Goal: Information Seeking & Learning: Compare options

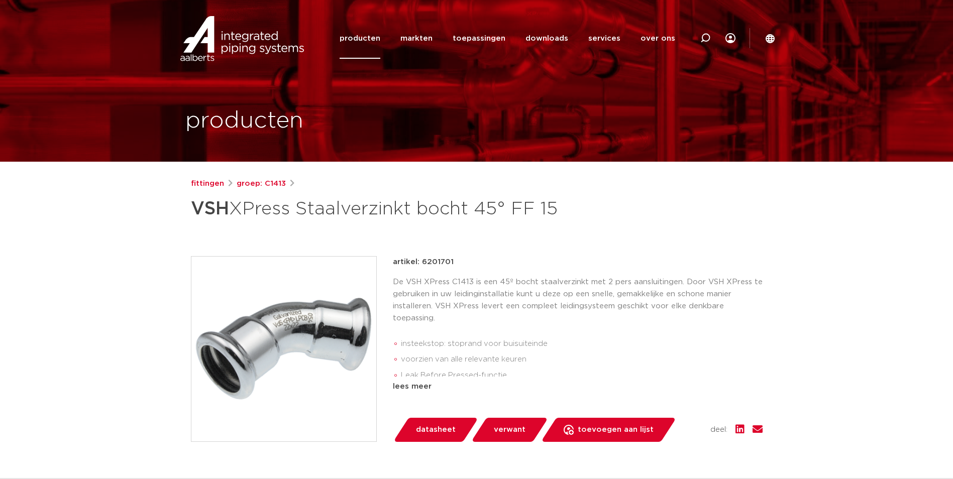
click at [322, 311] on img at bounding box center [283, 349] width 185 height 185
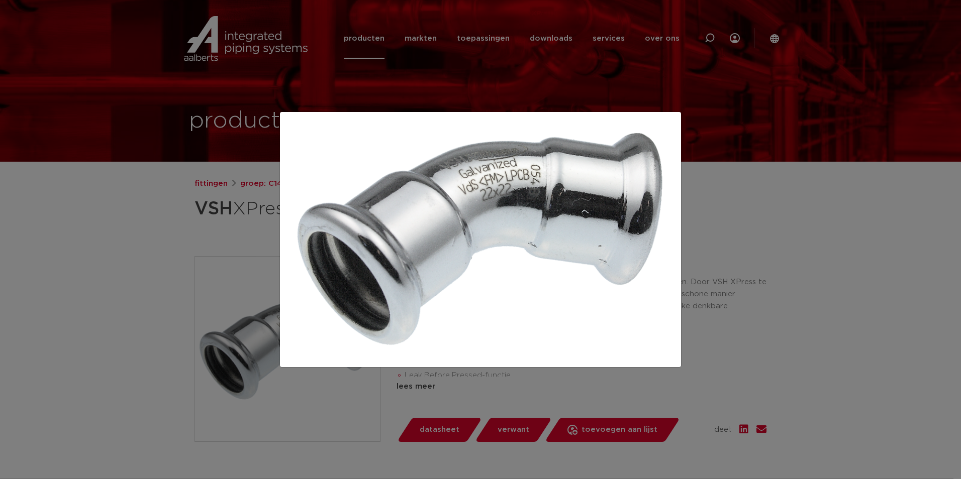
click at [129, 248] on div at bounding box center [480, 239] width 961 height 479
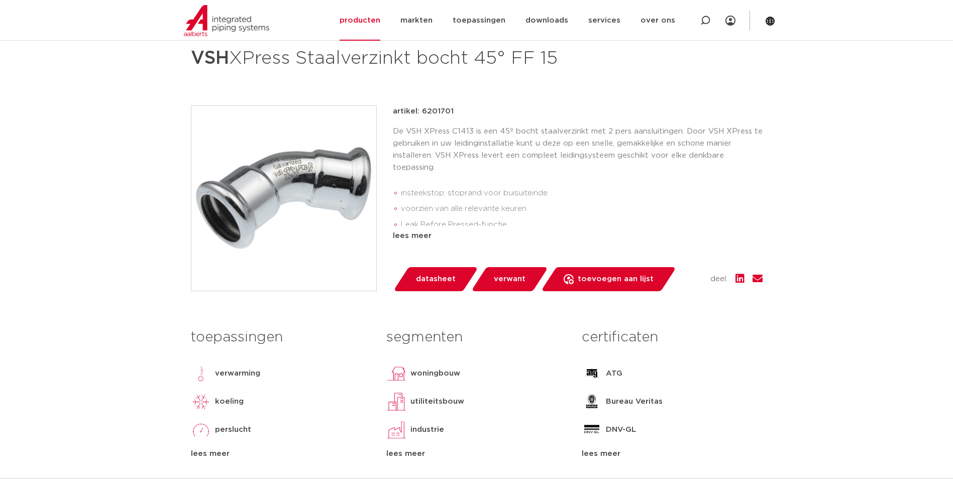
click at [430, 333] on h3 "segmenten" at bounding box center [476, 338] width 180 height 20
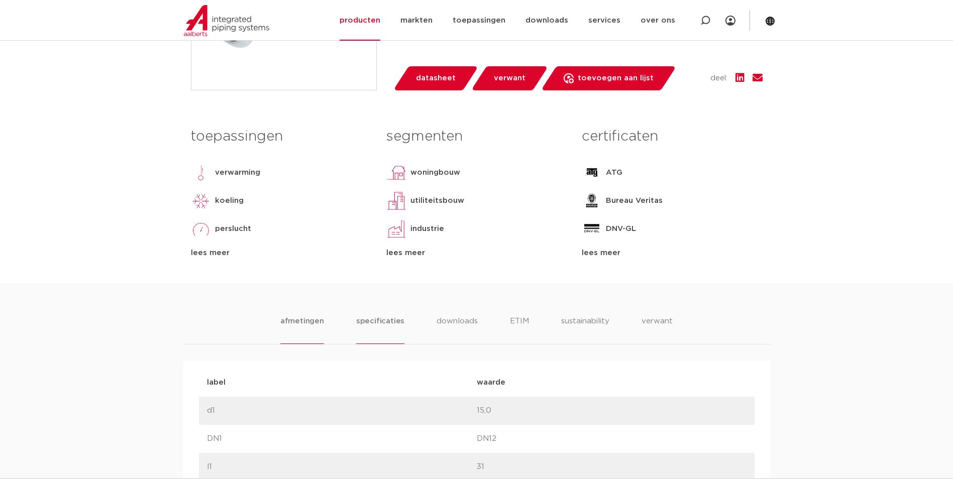
click at [393, 329] on li "specificaties" at bounding box center [380, 330] width 48 height 29
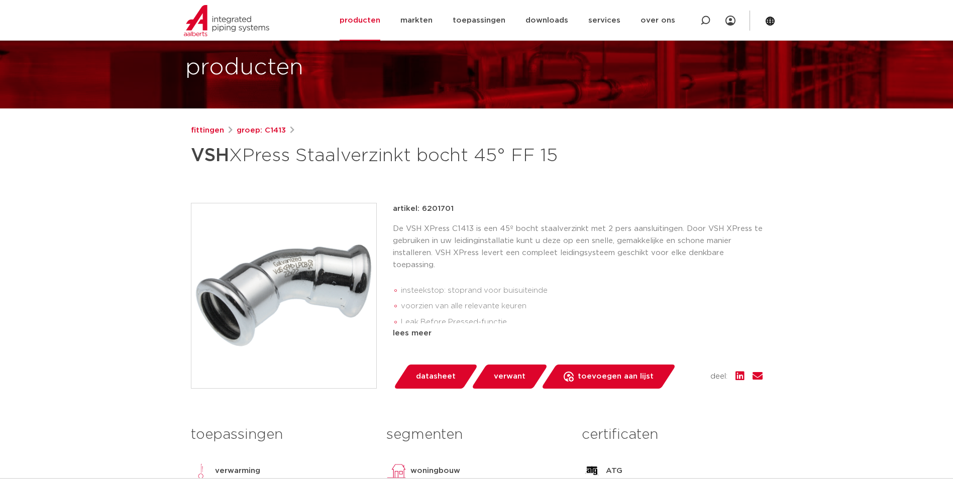
scroll to position [50, 0]
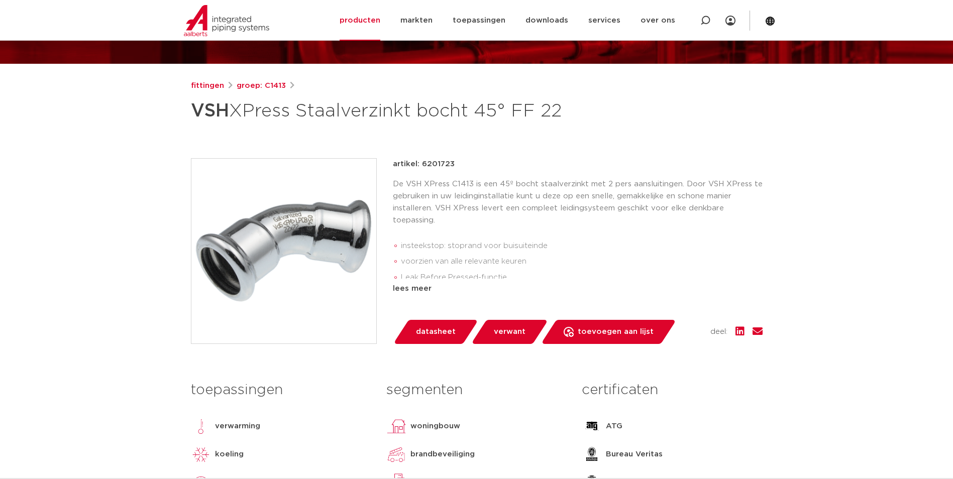
scroll to position [100, 0]
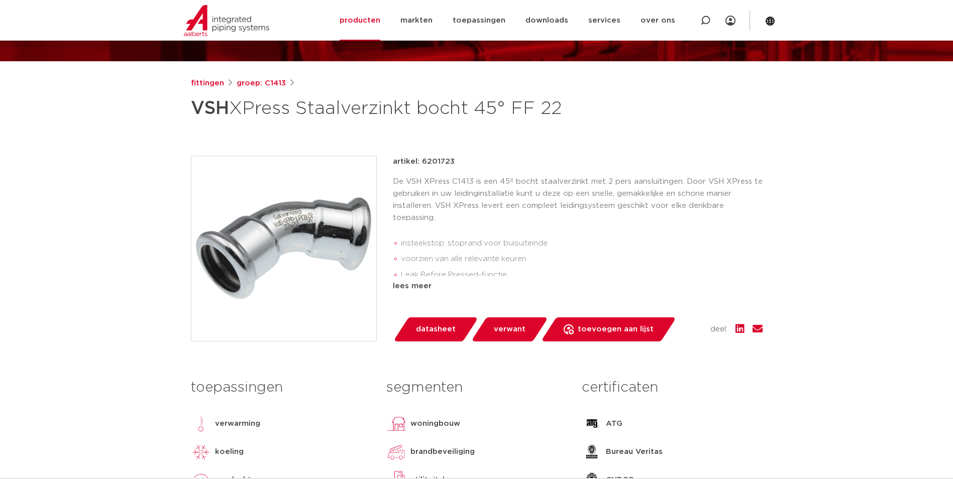
click at [303, 246] on img at bounding box center [283, 248] width 185 height 185
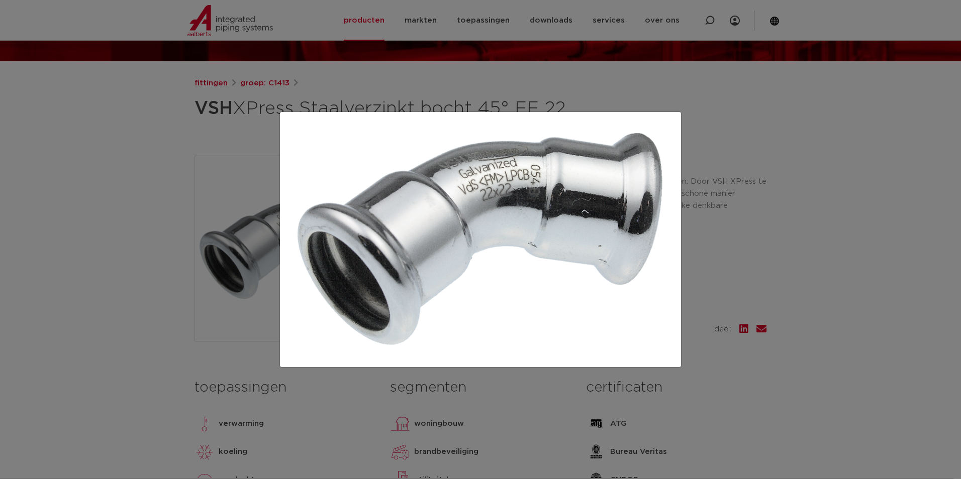
click at [166, 209] on div at bounding box center [480, 239] width 961 height 479
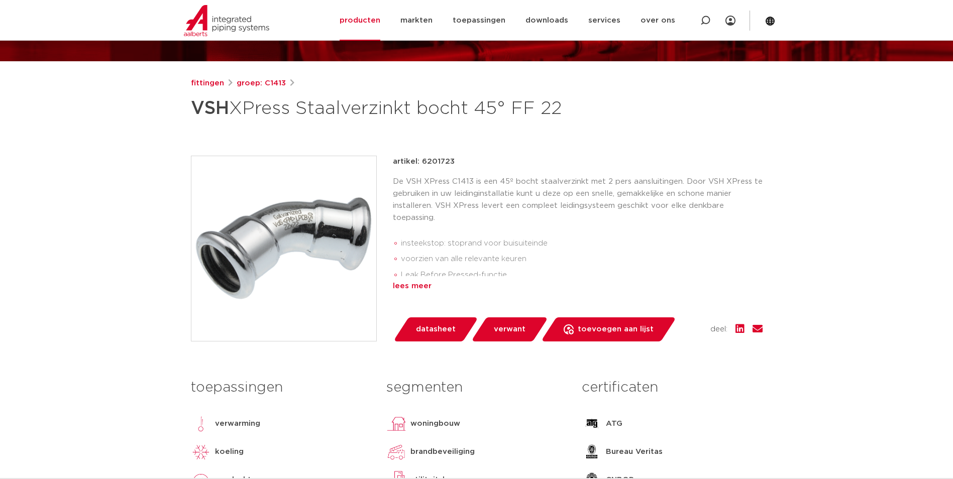
click at [412, 289] on div "lees meer" at bounding box center [578, 286] width 370 height 12
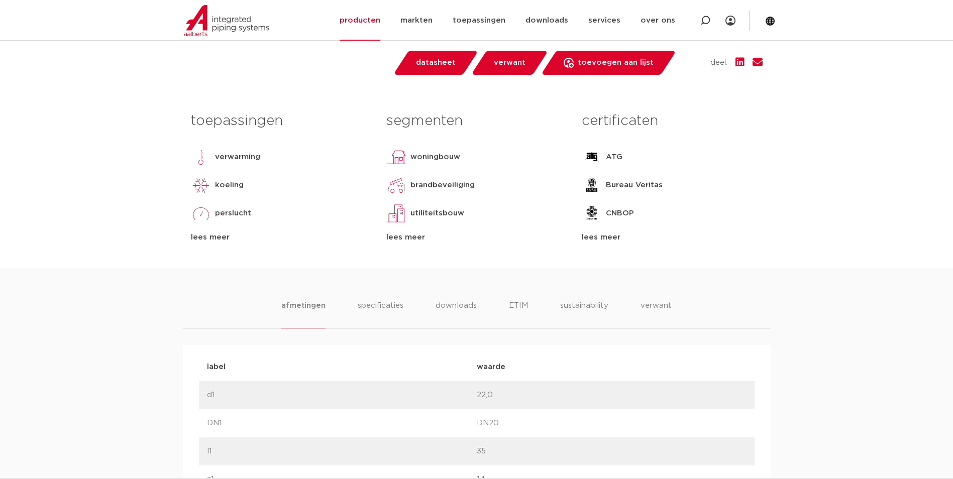
scroll to position [402, 0]
click at [396, 301] on li "specificaties" at bounding box center [380, 313] width 48 height 29
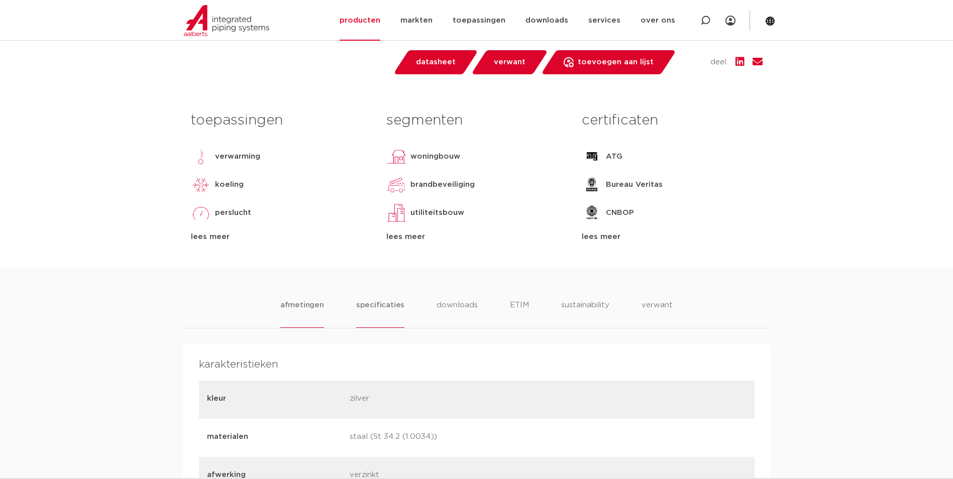
click at [302, 312] on li "afmetingen" at bounding box center [302, 313] width 44 height 29
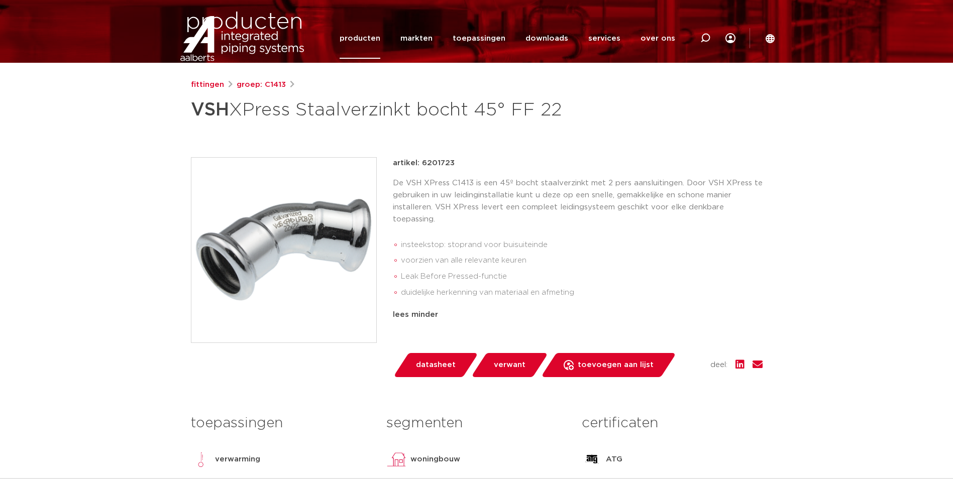
scroll to position [0, 0]
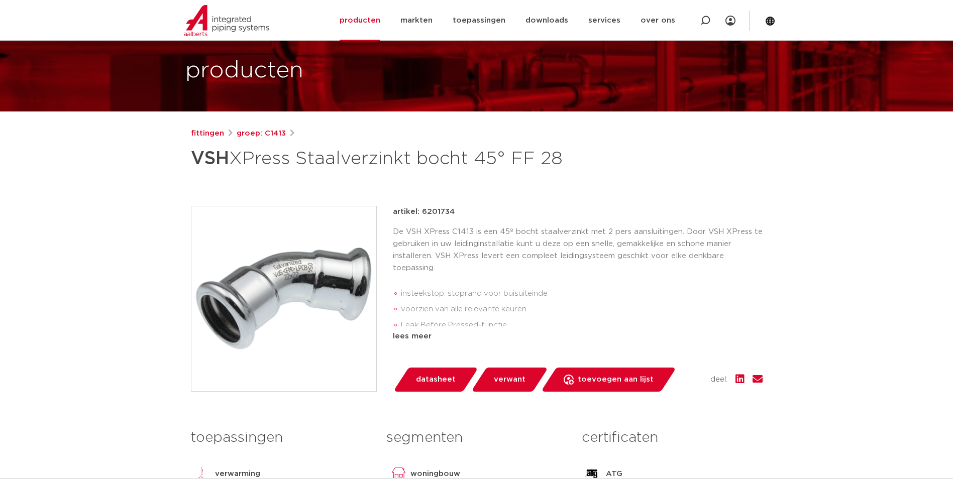
click at [318, 304] on img at bounding box center [283, 299] width 185 height 185
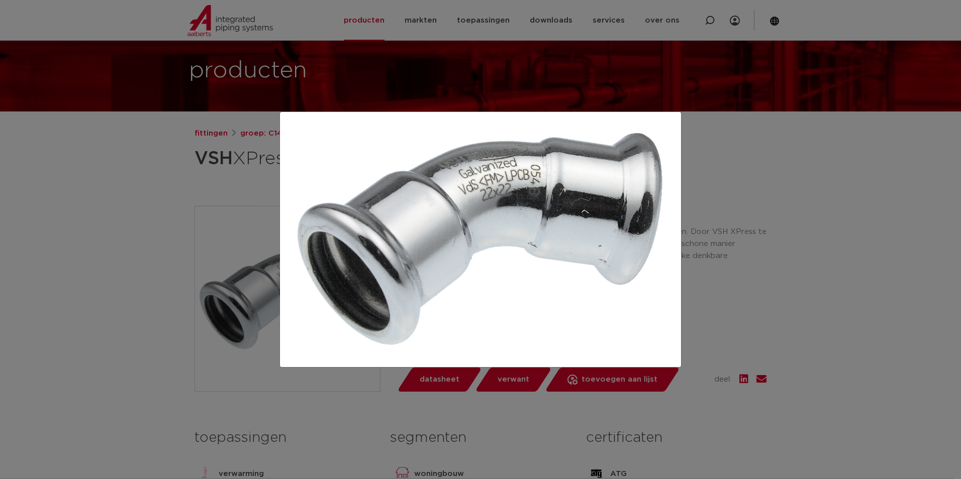
click at [133, 211] on div at bounding box center [480, 239] width 961 height 479
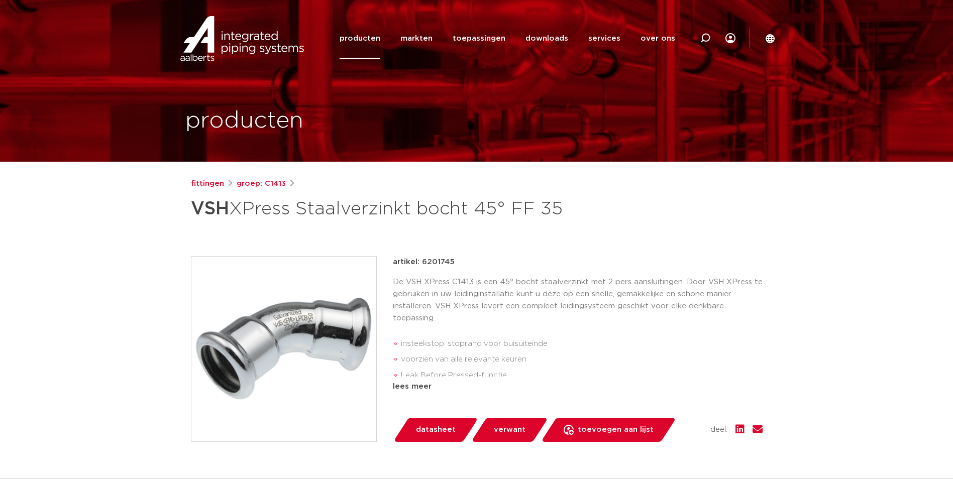
drag, startPoint x: 302, startPoint y: 325, endPoint x: 310, endPoint y: 324, distance: 7.1
click at [302, 325] on img at bounding box center [283, 349] width 185 height 185
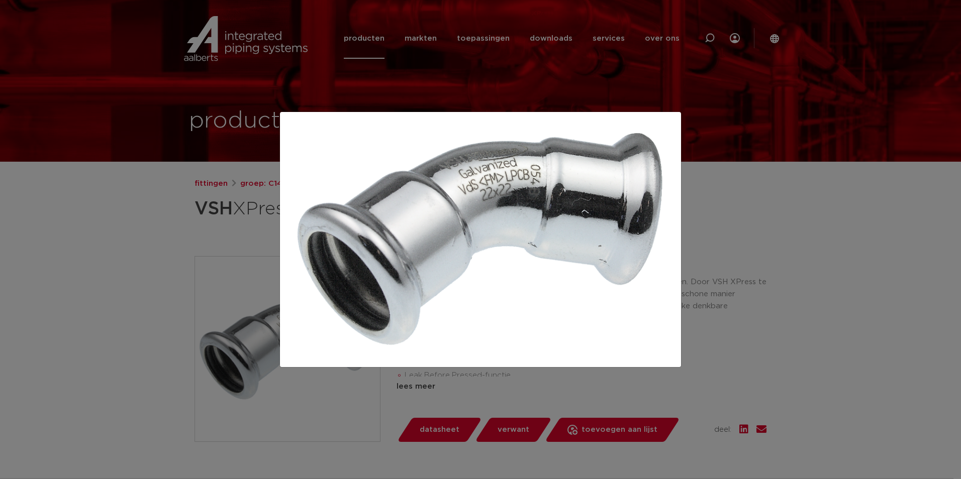
drag, startPoint x: 466, startPoint y: 262, endPoint x: 142, endPoint y: 197, distance: 330.9
click at [136, 241] on div at bounding box center [480, 239] width 961 height 479
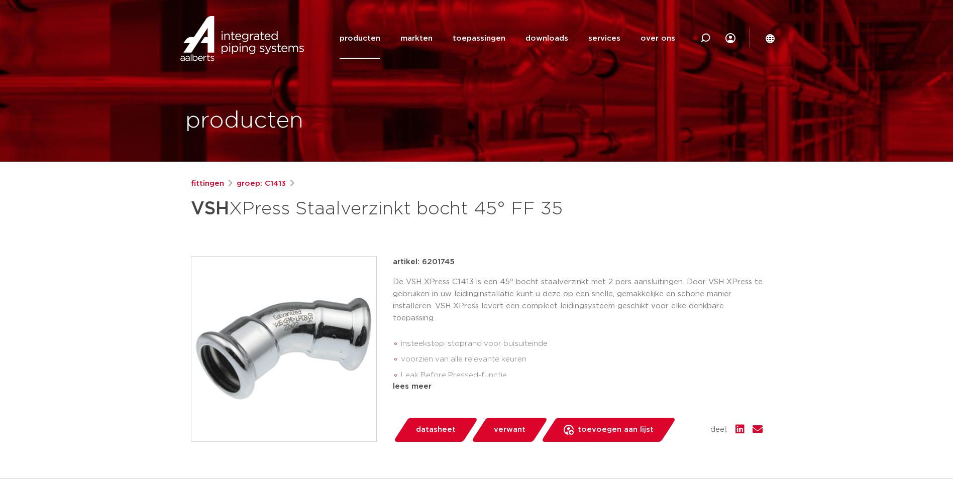
click at [261, 343] on img at bounding box center [283, 349] width 185 height 185
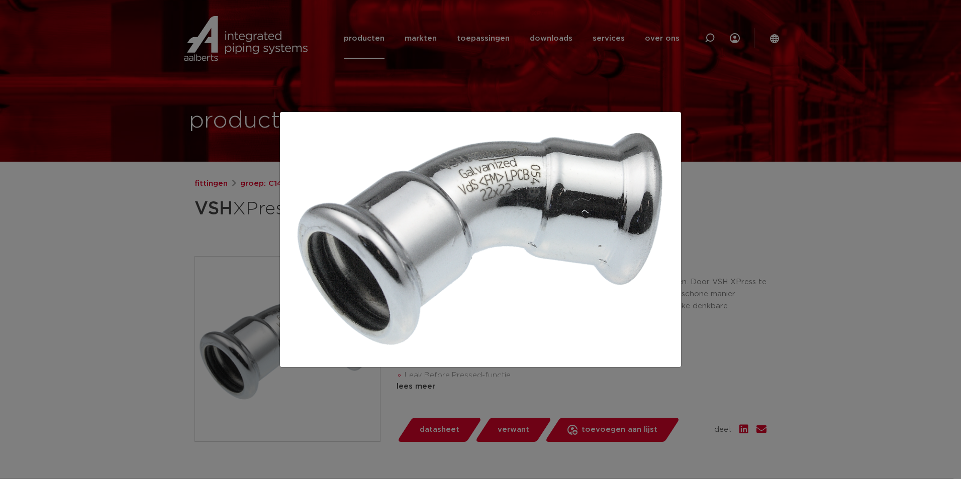
click at [158, 239] on div at bounding box center [480, 239] width 961 height 479
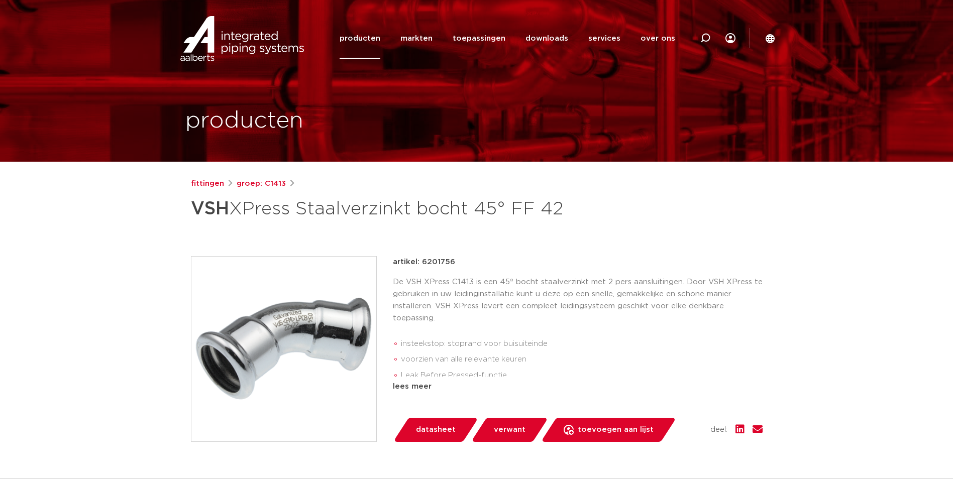
drag, startPoint x: 0, startPoint y: 0, endPoint x: 310, endPoint y: 338, distance: 458.4
click at [310, 338] on img at bounding box center [283, 349] width 185 height 185
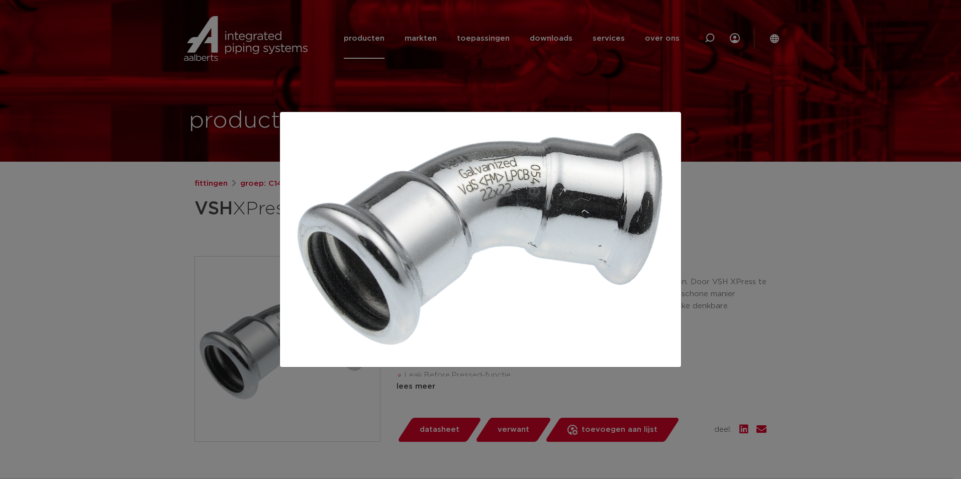
click at [111, 250] on div at bounding box center [480, 239] width 961 height 479
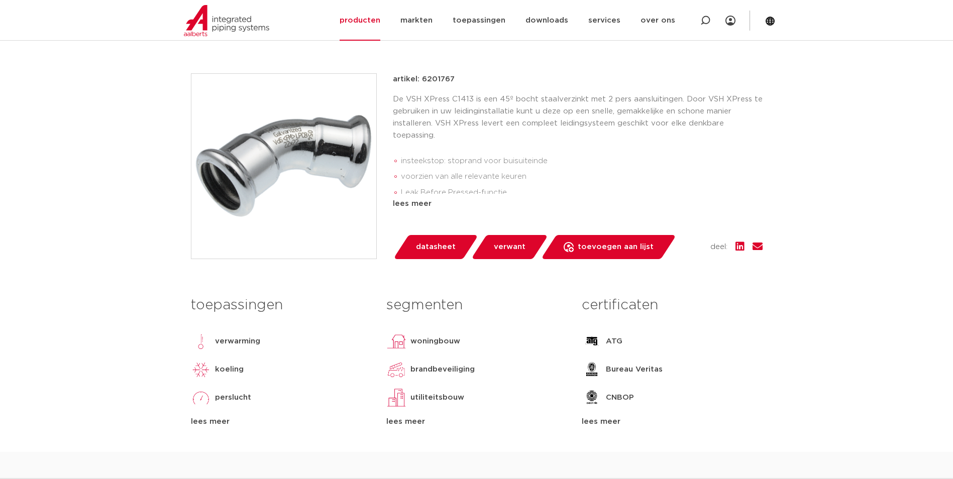
scroll to position [201, 0]
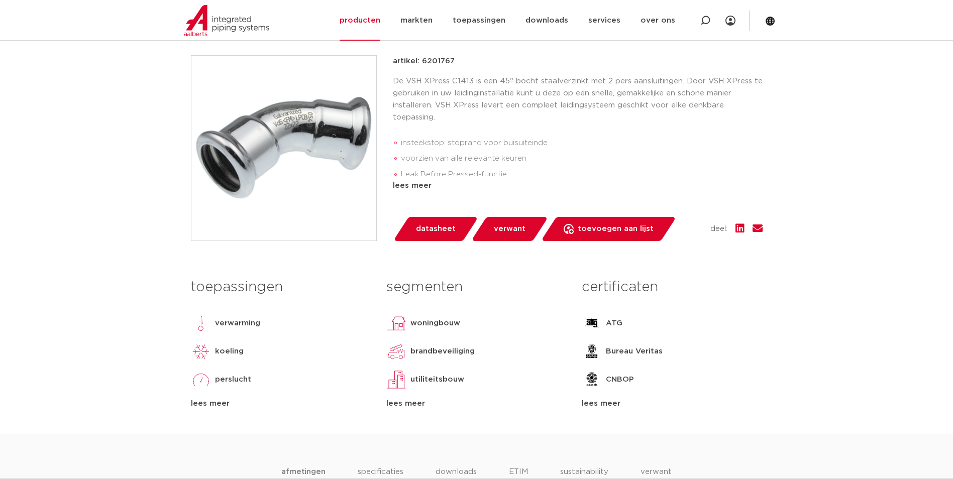
click at [298, 144] on img at bounding box center [283, 148] width 185 height 185
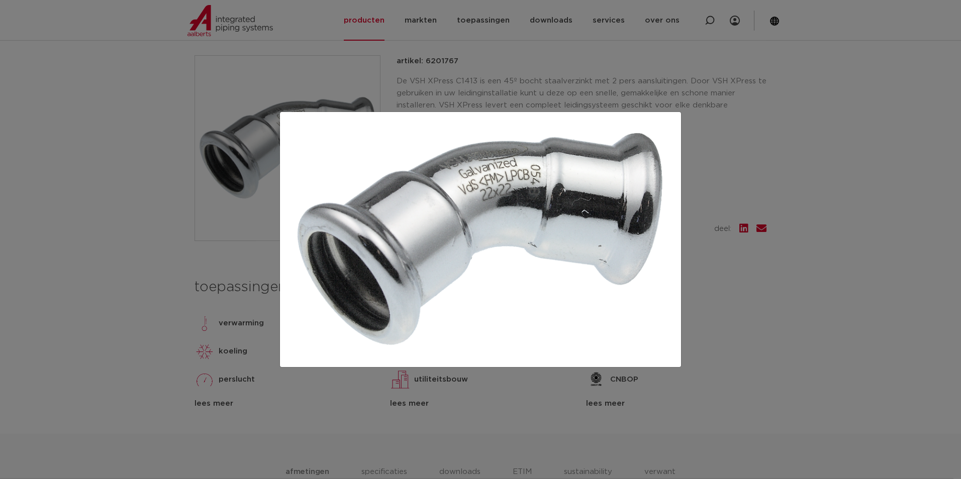
click at [171, 209] on div at bounding box center [480, 239] width 961 height 479
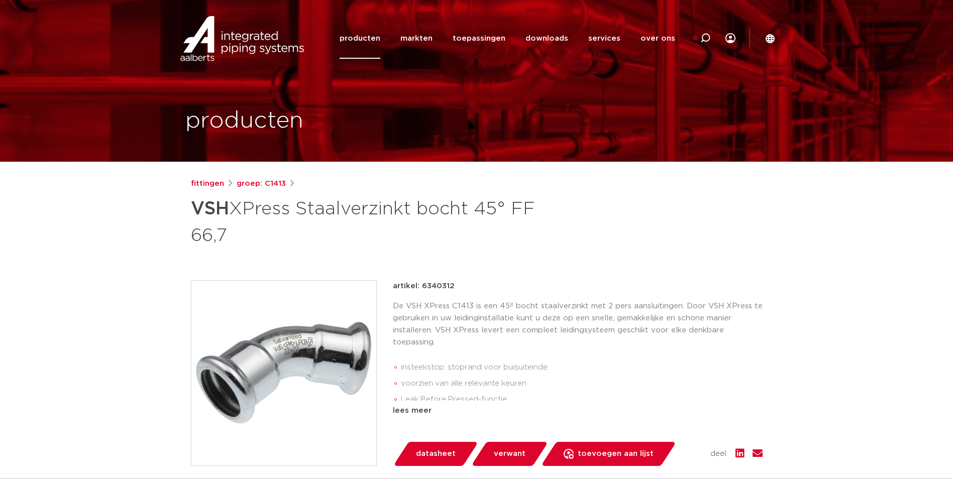
click at [277, 319] on img at bounding box center [283, 373] width 185 height 185
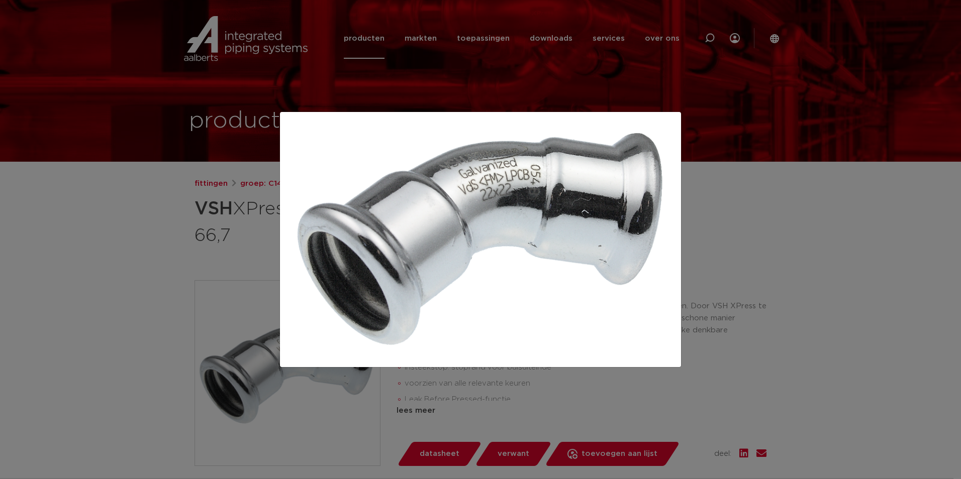
drag, startPoint x: 170, startPoint y: 232, endPoint x: 139, endPoint y: 236, distance: 32.0
click at [170, 232] on div at bounding box center [480, 239] width 961 height 479
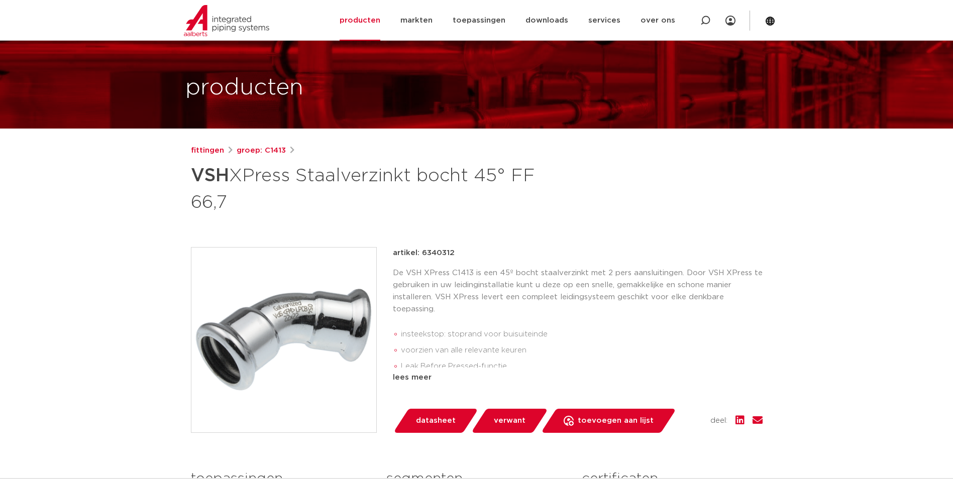
scroll to position [50, 0]
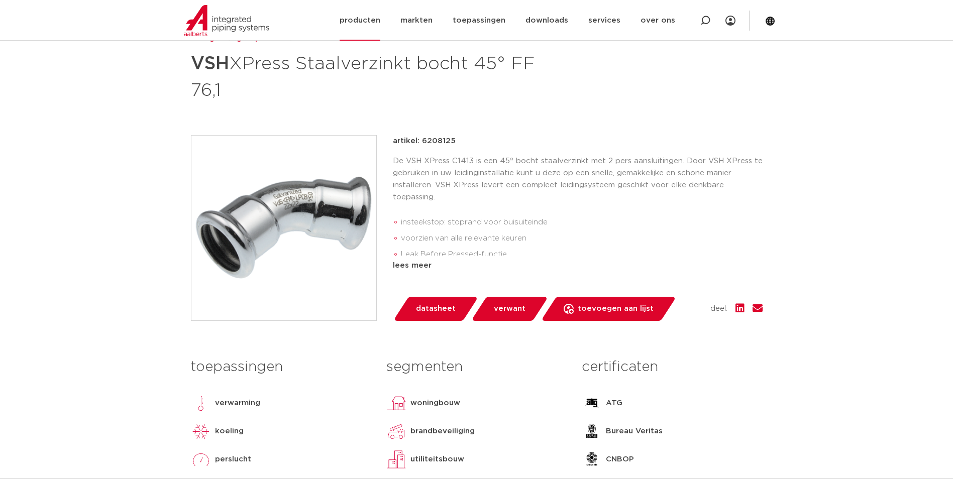
scroll to position [151, 0]
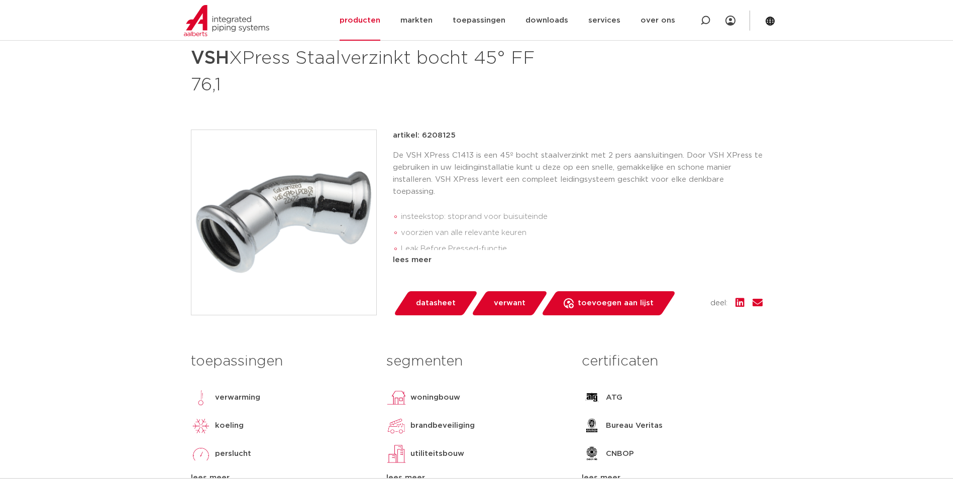
click at [274, 211] on img at bounding box center [283, 222] width 185 height 185
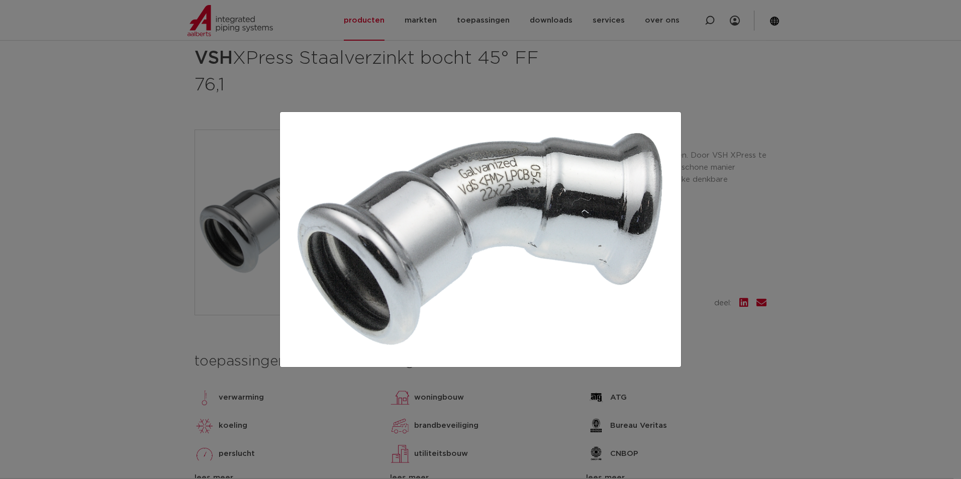
click at [56, 231] on div at bounding box center [480, 239] width 961 height 479
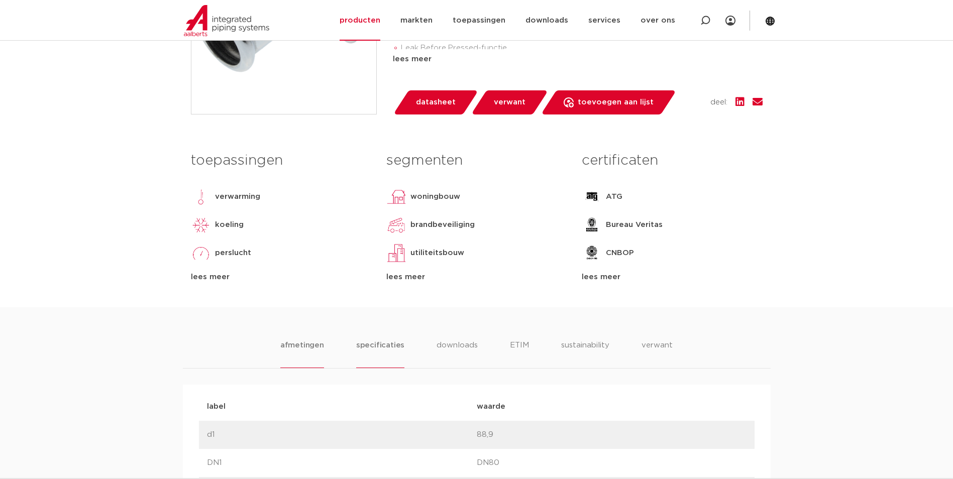
click at [398, 345] on li "specificaties" at bounding box center [380, 354] width 48 height 29
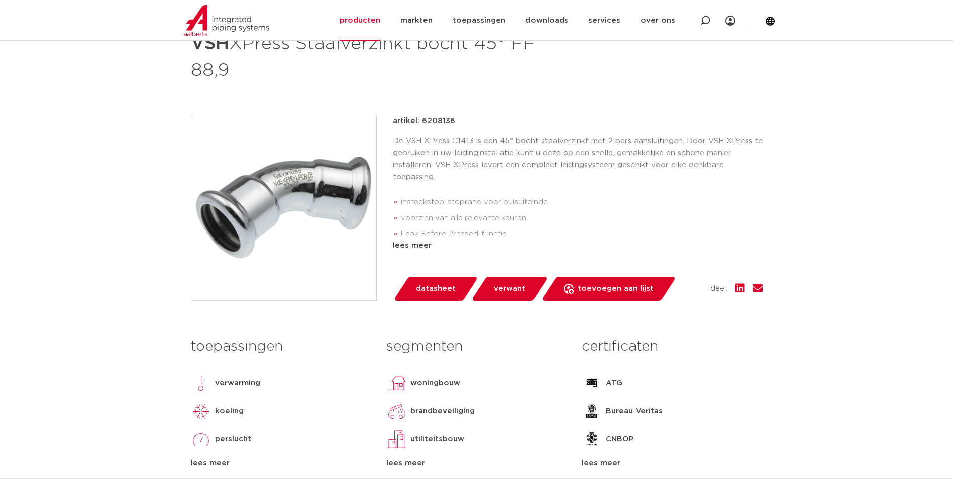
scroll to position [151, 0]
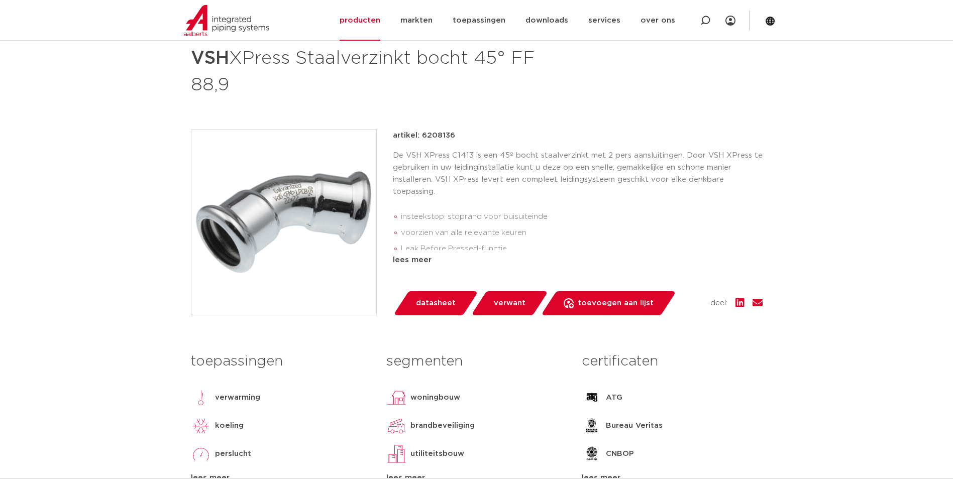
click at [292, 229] on img at bounding box center [283, 222] width 185 height 185
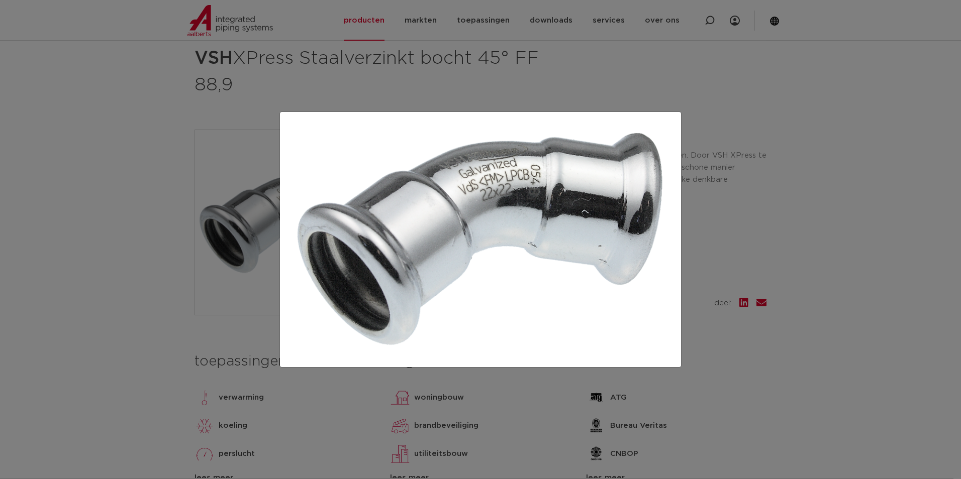
click at [108, 205] on div at bounding box center [480, 239] width 961 height 479
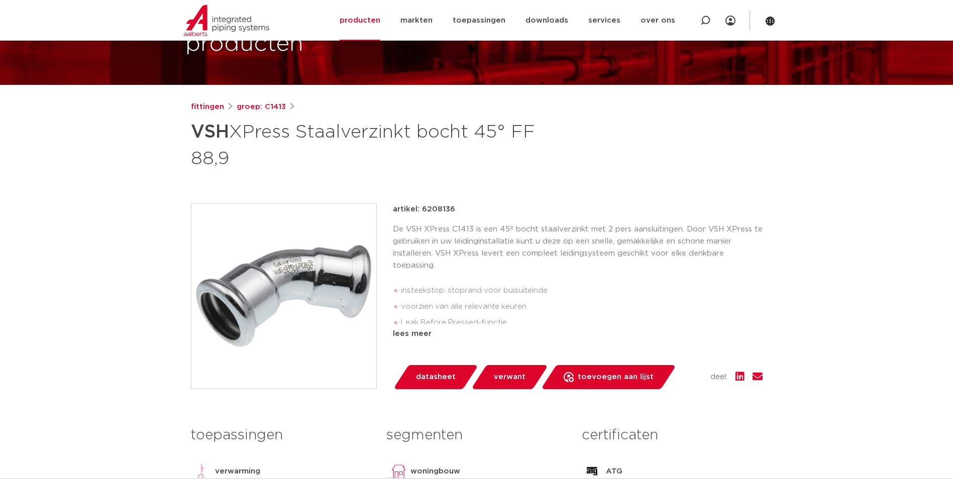
scroll to position [50, 0]
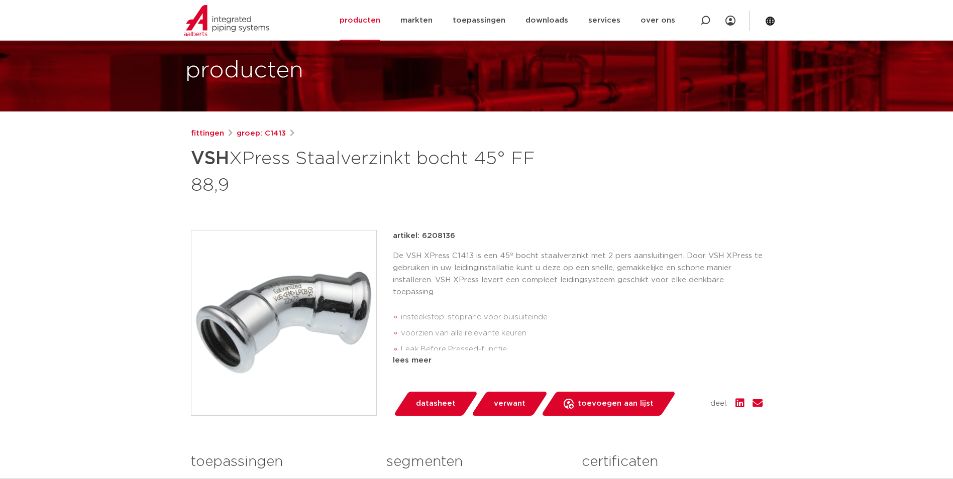
click at [282, 306] on img at bounding box center [283, 323] width 185 height 185
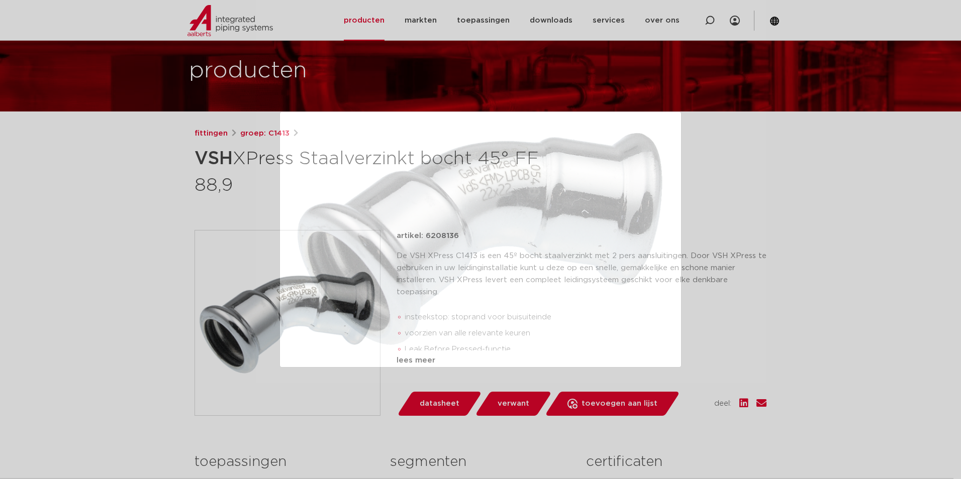
click at [833, 376] on div at bounding box center [480, 239] width 961 height 479
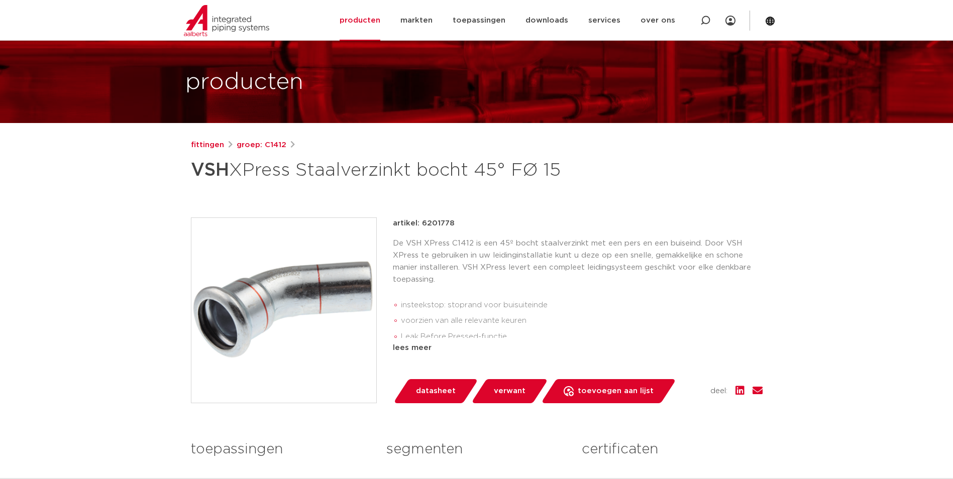
scroll to position [50, 0]
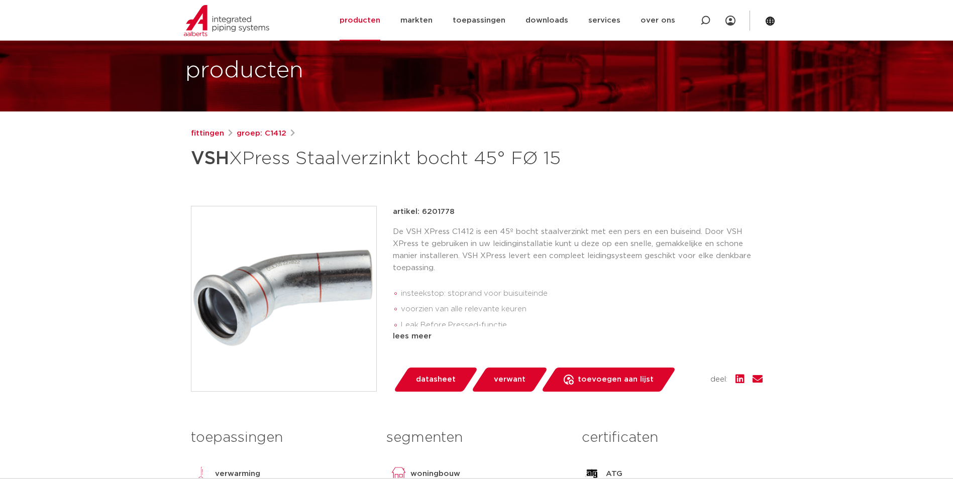
click at [275, 303] on img at bounding box center [283, 299] width 185 height 185
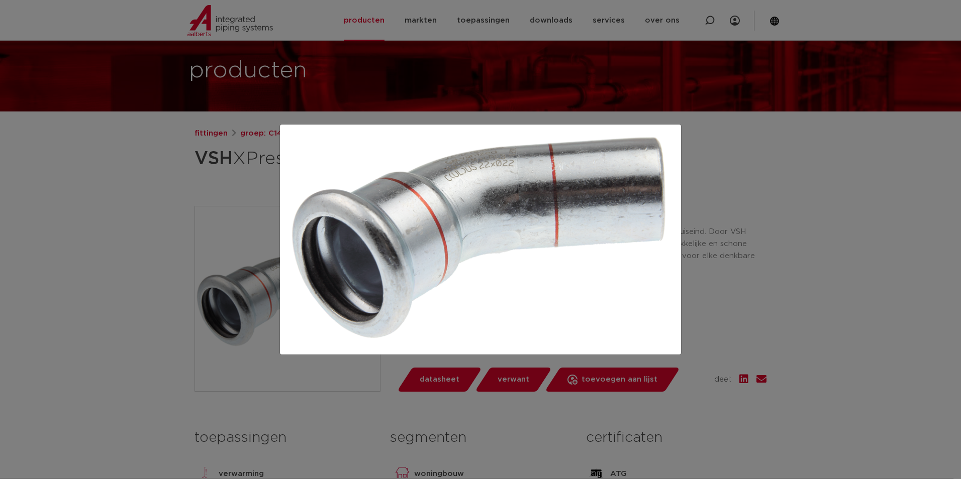
click at [80, 270] on div at bounding box center [480, 239] width 961 height 479
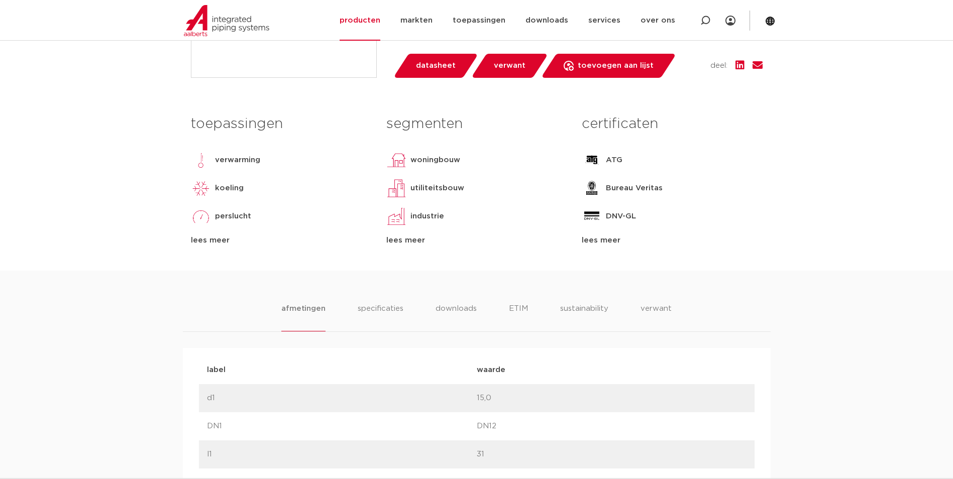
scroll to position [402, 0]
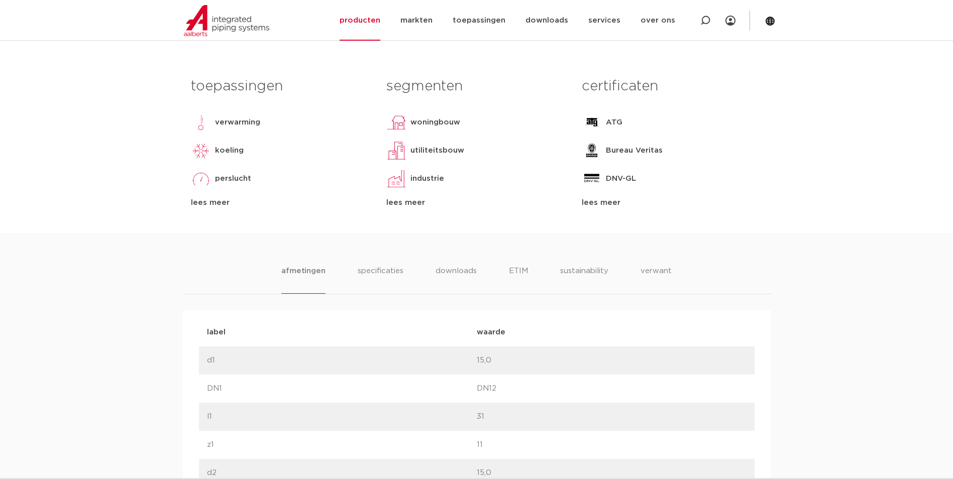
click at [378, 276] on li "specificaties" at bounding box center [380, 279] width 48 height 29
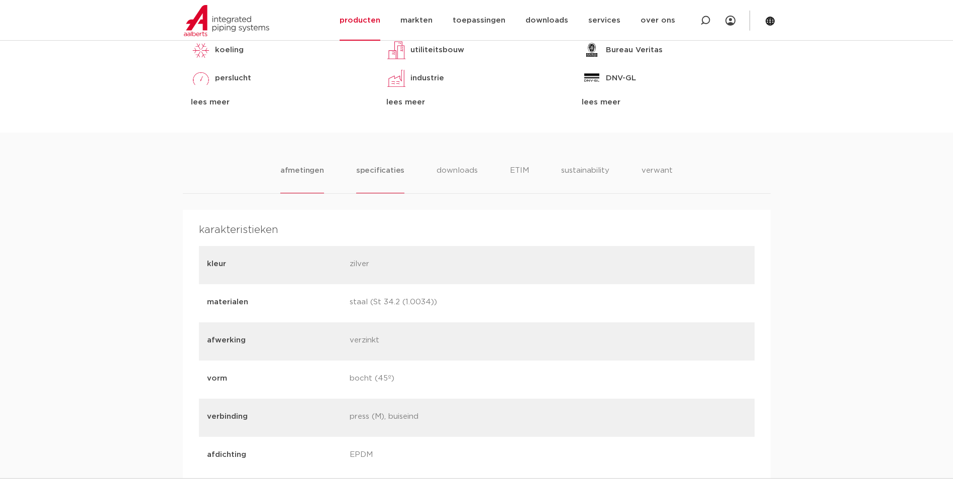
click at [300, 174] on li "afmetingen" at bounding box center [302, 179] width 44 height 29
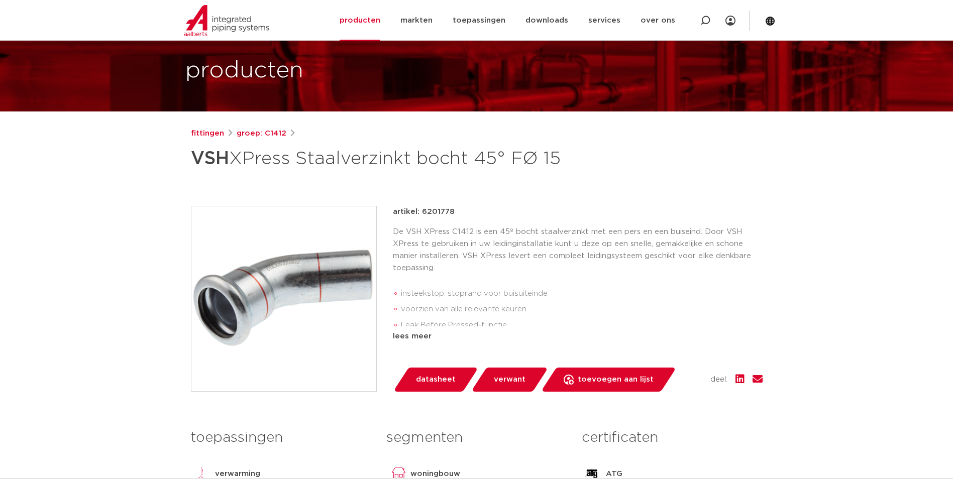
scroll to position [100, 0]
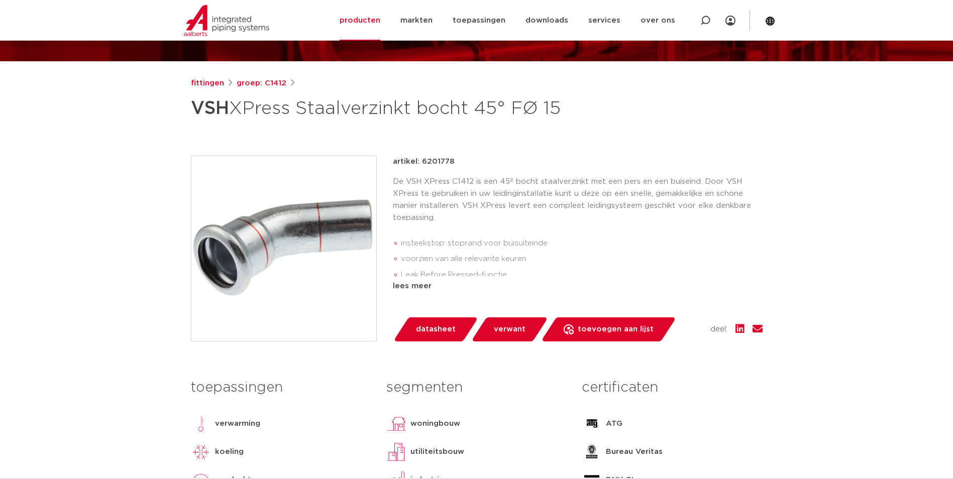
click at [413, 278] on div "artikel: 6201778 De VSH XPress C1412 is een 45º bocht staalverzinkt met een per…" at bounding box center [578, 224] width 370 height 137
click at [411, 282] on div "lees meer" at bounding box center [578, 286] width 370 height 12
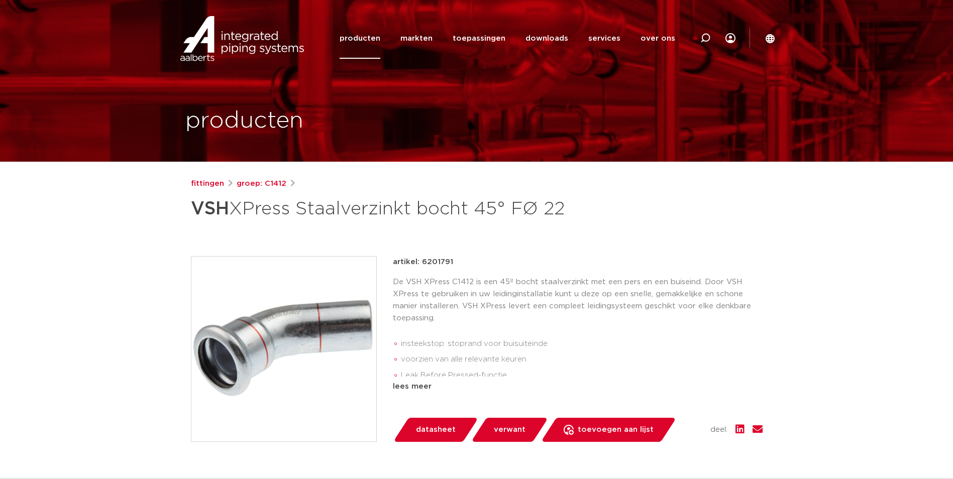
click at [307, 351] on img at bounding box center [283, 349] width 185 height 185
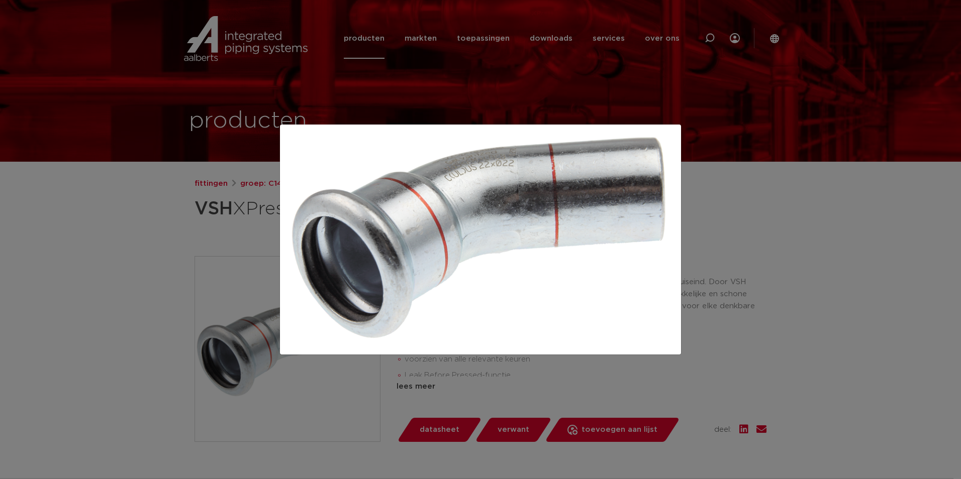
click at [115, 214] on div at bounding box center [480, 239] width 961 height 479
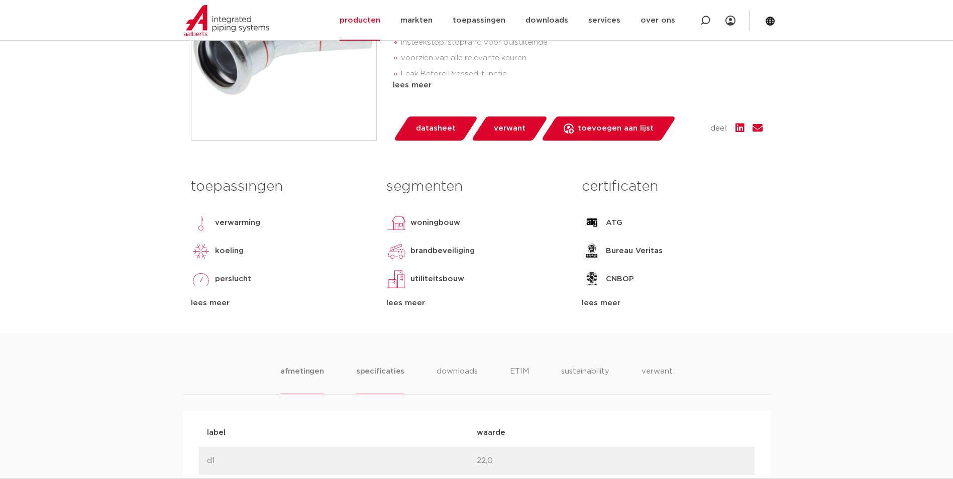
drag, startPoint x: 397, startPoint y: 378, endPoint x: 394, endPoint y: 372, distance: 7.2
click at [397, 378] on li "specificaties" at bounding box center [380, 380] width 48 height 29
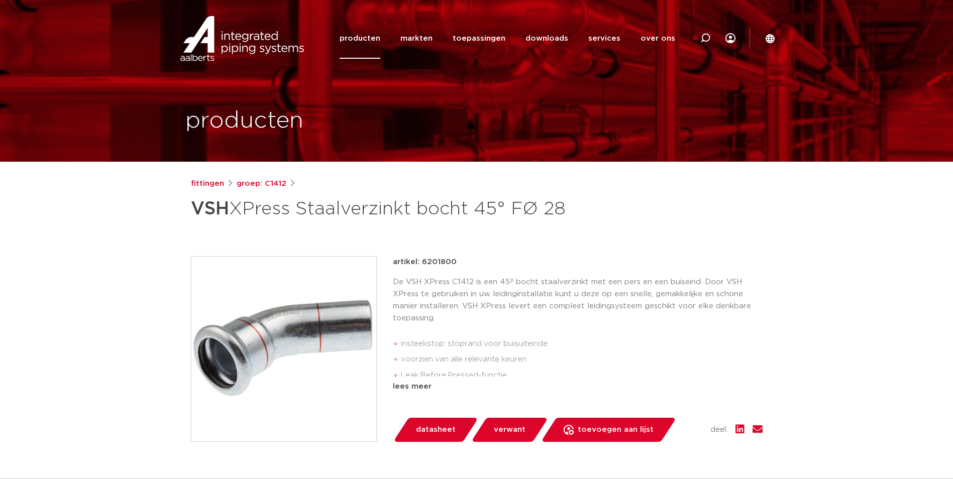
click at [296, 329] on img at bounding box center [283, 349] width 185 height 185
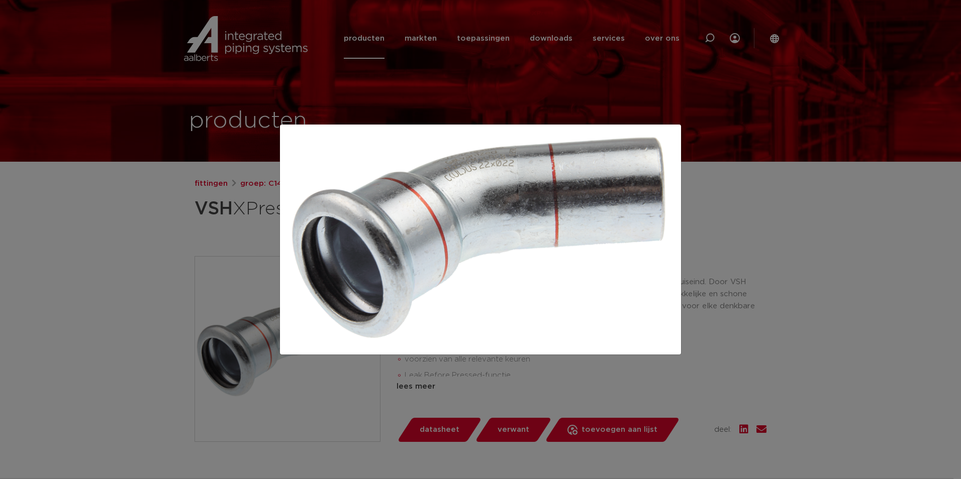
click at [146, 249] on div at bounding box center [480, 239] width 961 height 479
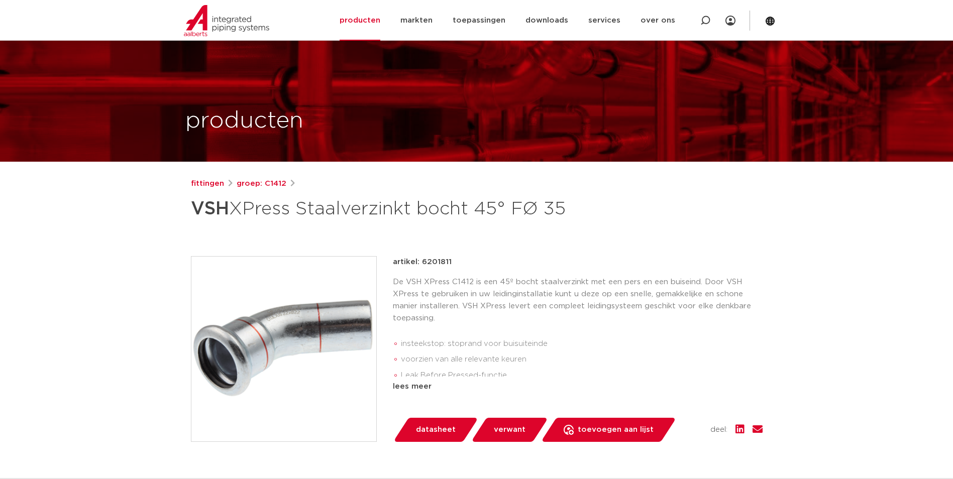
scroll to position [50, 0]
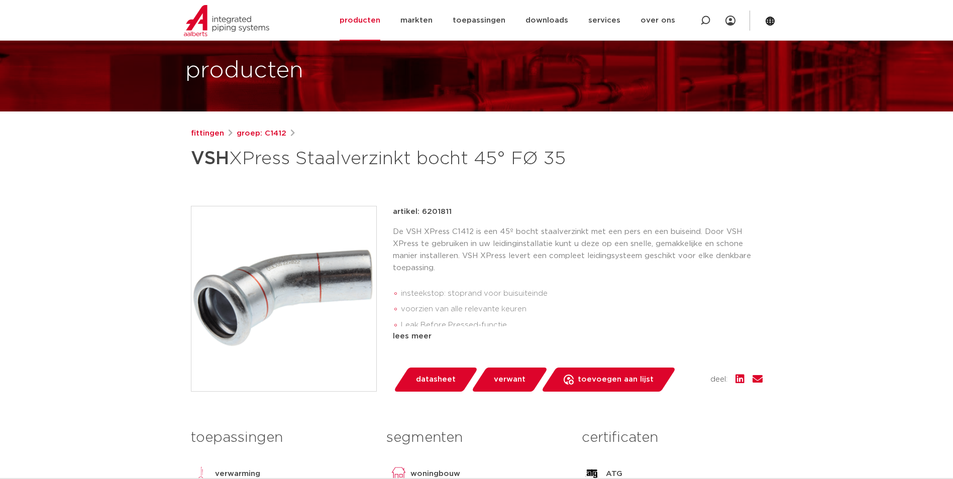
drag, startPoint x: 304, startPoint y: 297, endPoint x: 312, endPoint y: 297, distance: 7.5
click at [304, 297] on img at bounding box center [283, 299] width 185 height 185
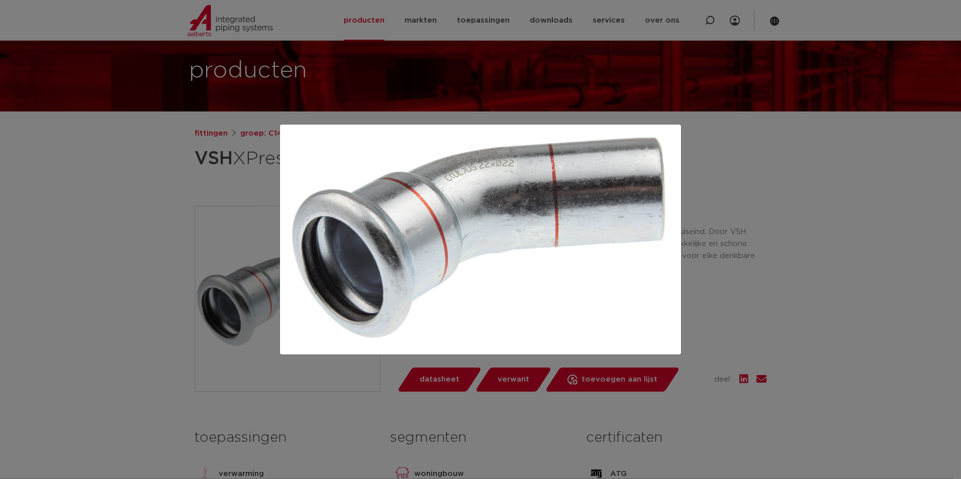
click at [83, 253] on div at bounding box center [480, 239] width 961 height 479
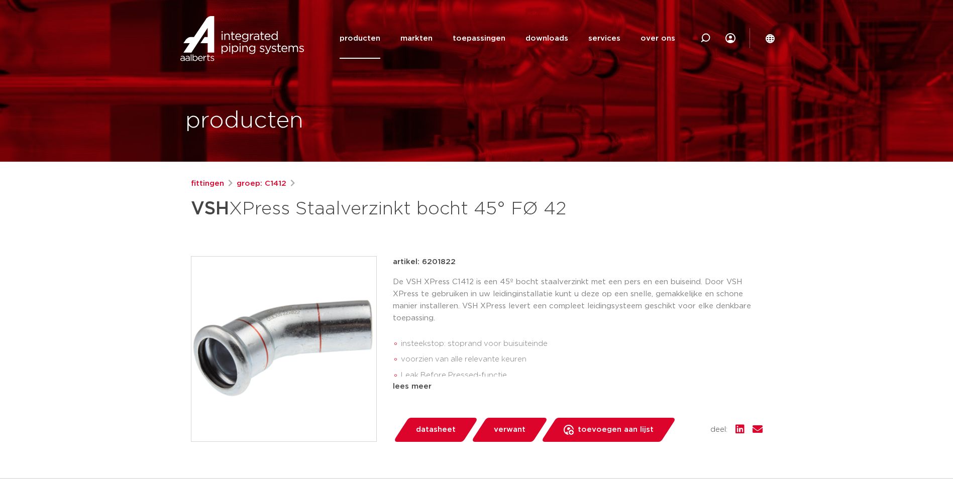
click at [295, 360] on img at bounding box center [283, 349] width 185 height 185
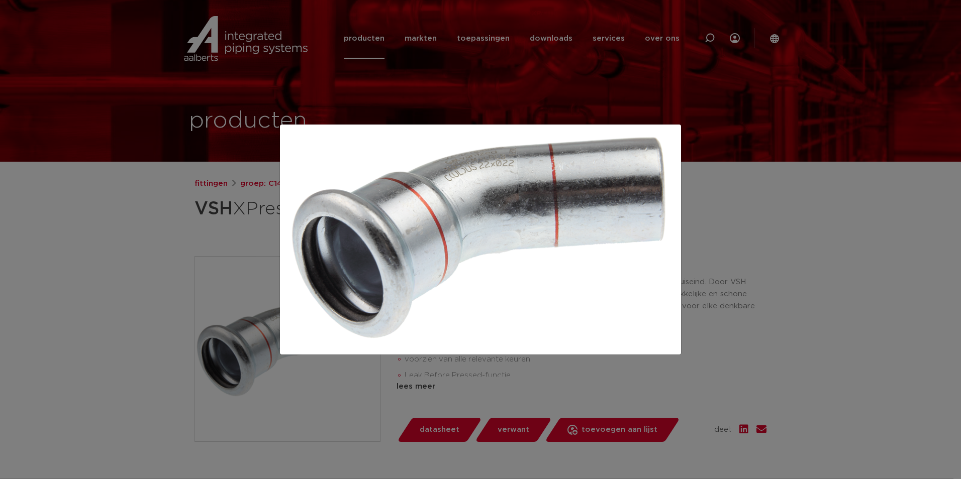
click at [165, 269] on div at bounding box center [480, 239] width 961 height 479
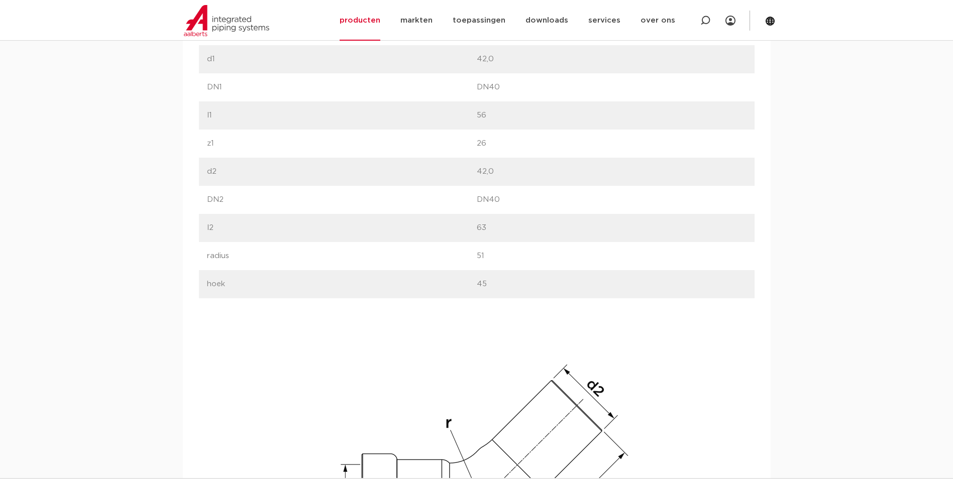
click at [269, 262] on p "radius" at bounding box center [342, 256] width 270 height 12
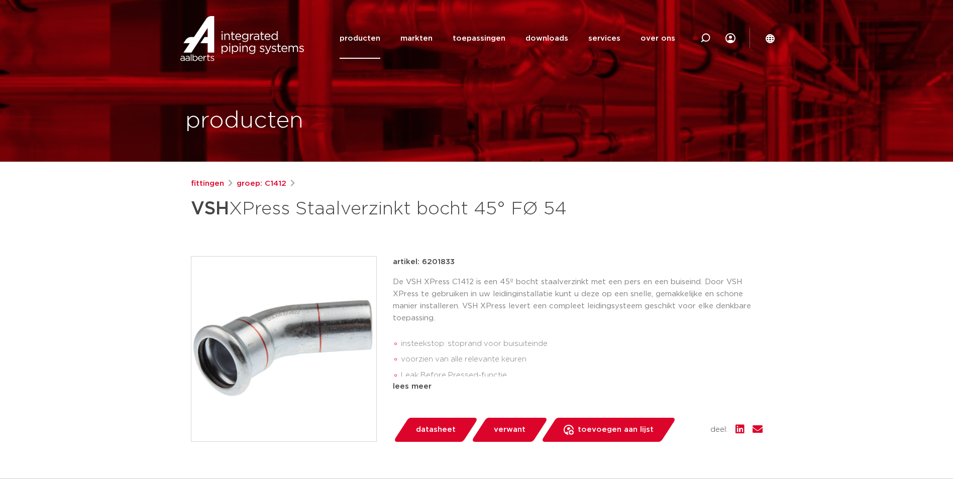
click at [251, 329] on img at bounding box center [283, 349] width 185 height 185
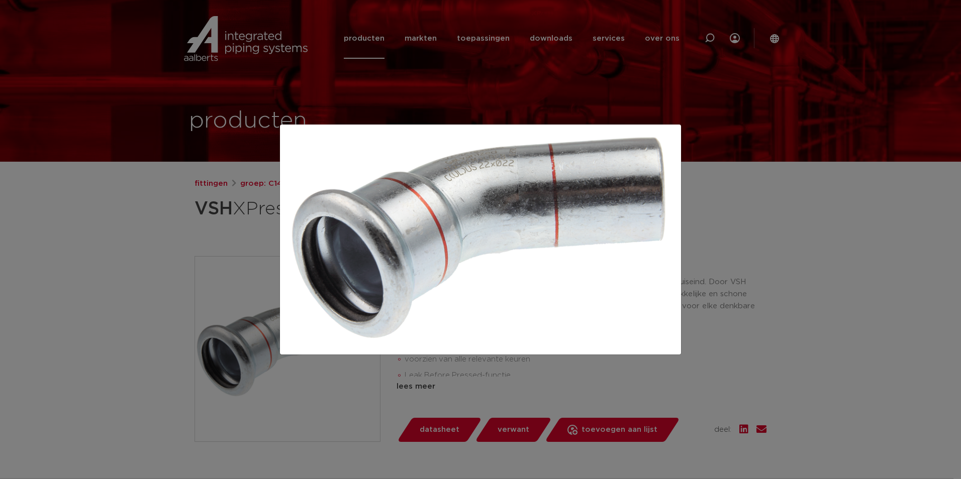
click at [144, 247] on div at bounding box center [480, 239] width 961 height 479
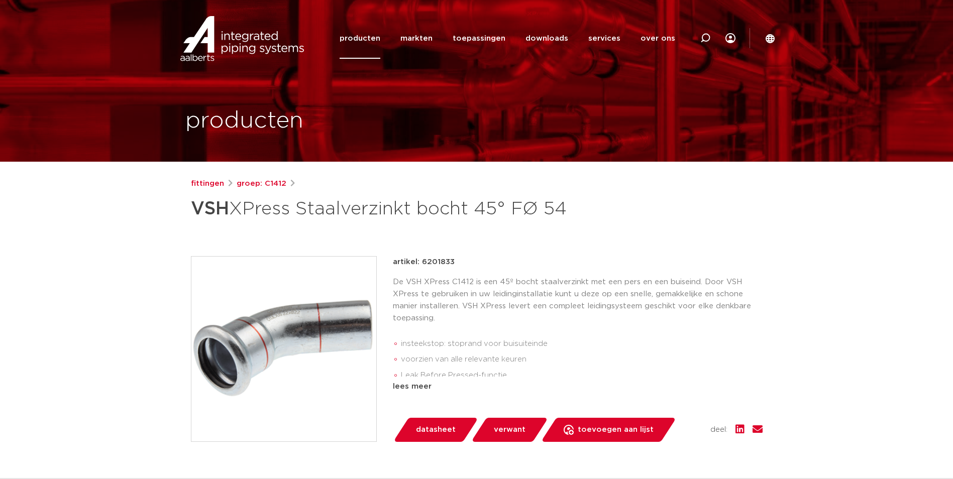
click at [289, 380] on img at bounding box center [283, 349] width 185 height 185
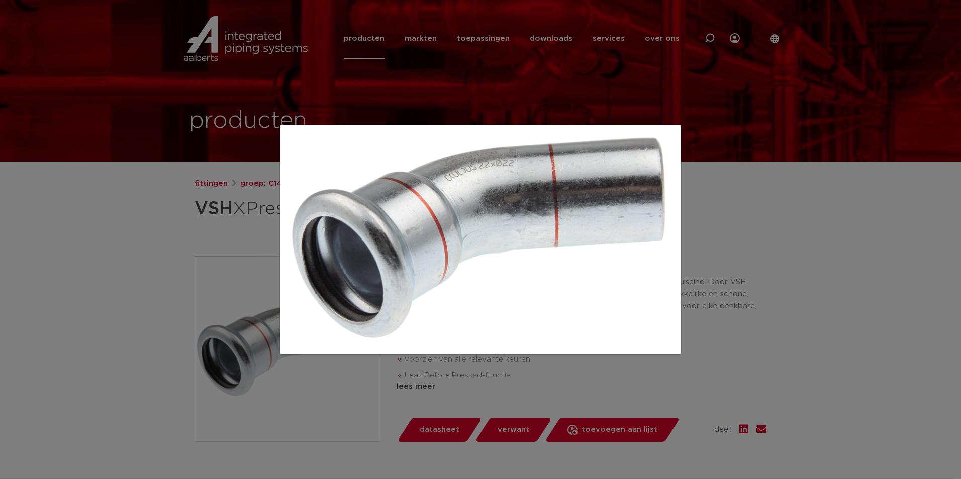
click at [158, 243] on div at bounding box center [480, 239] width 961 height 479
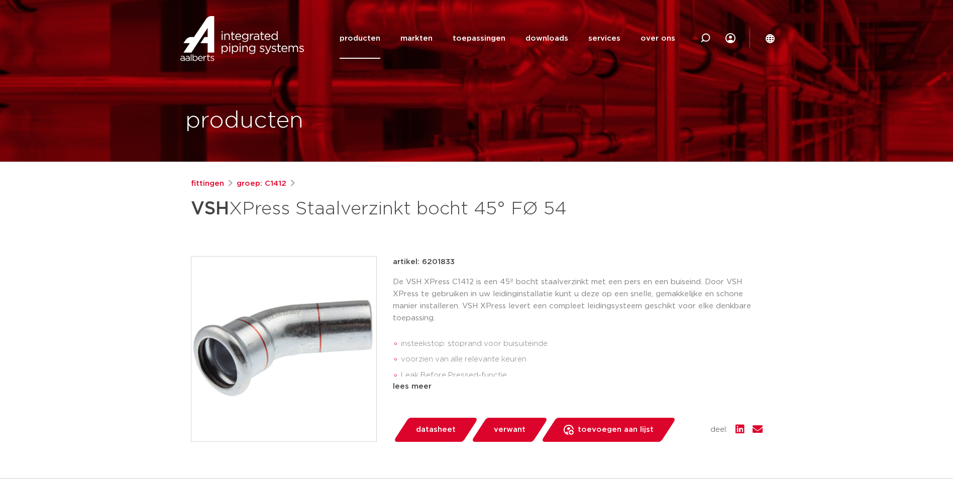
scroll to position [50, 0]
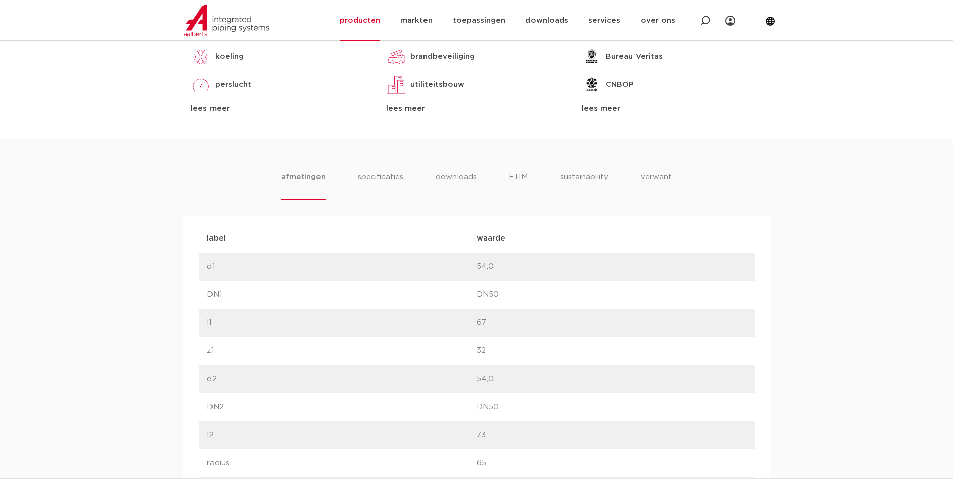
scroll to position [502, 0]
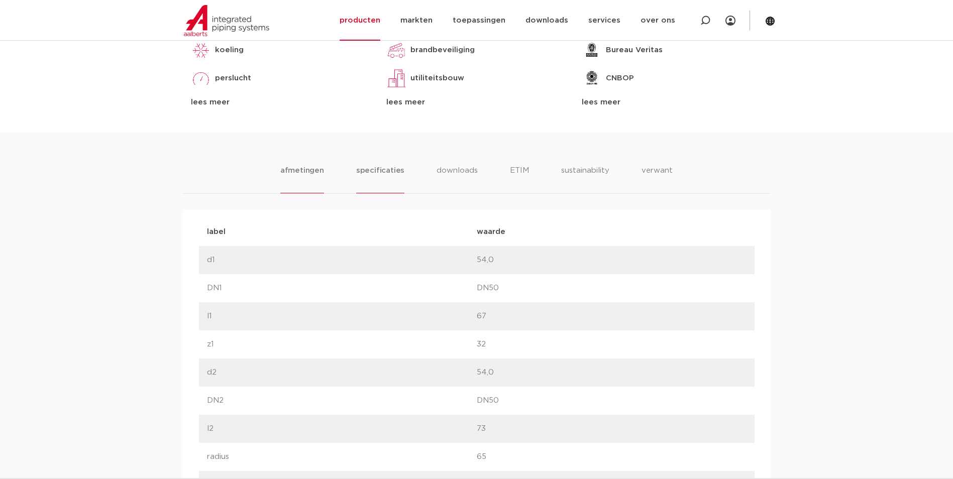
click at [378, 193] on li "specificaties" at bounding box center [380, 179] width 48 height 29
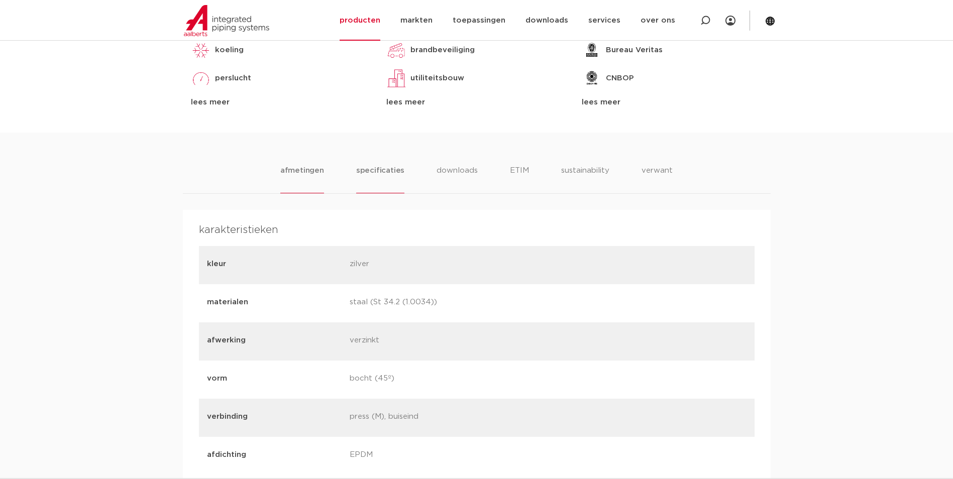
click at [306, 193] on li "afmetingen" at bounding box center [302, 179] width 44 height 29
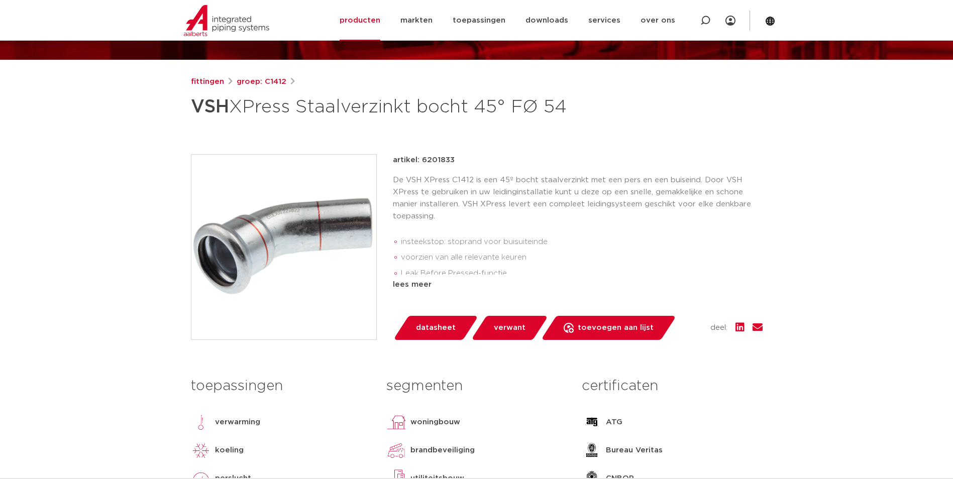
scroll to position [100, 0]
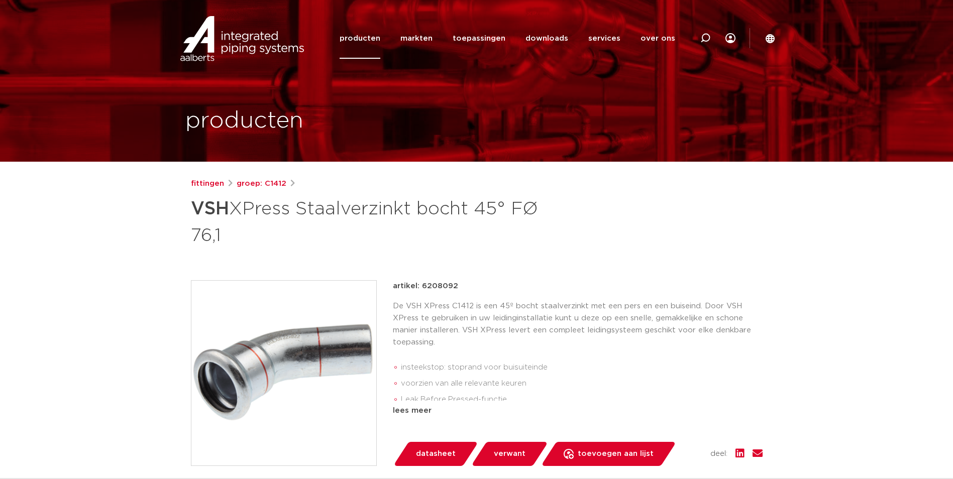
drag, startPoint x: 286, startPoint y: 351, endPoint x: 316, endPoint y: 336, distance: 33.3
click at [286, 351] on img at bounding box center [283, 373] width 185 height 185
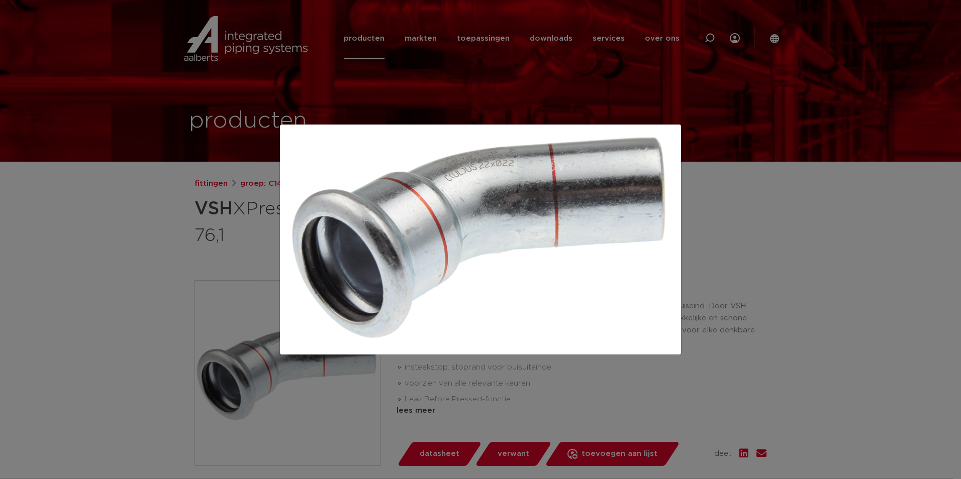
click at [199, 238] on div at bounding box center [480, 239] width 961 height 479
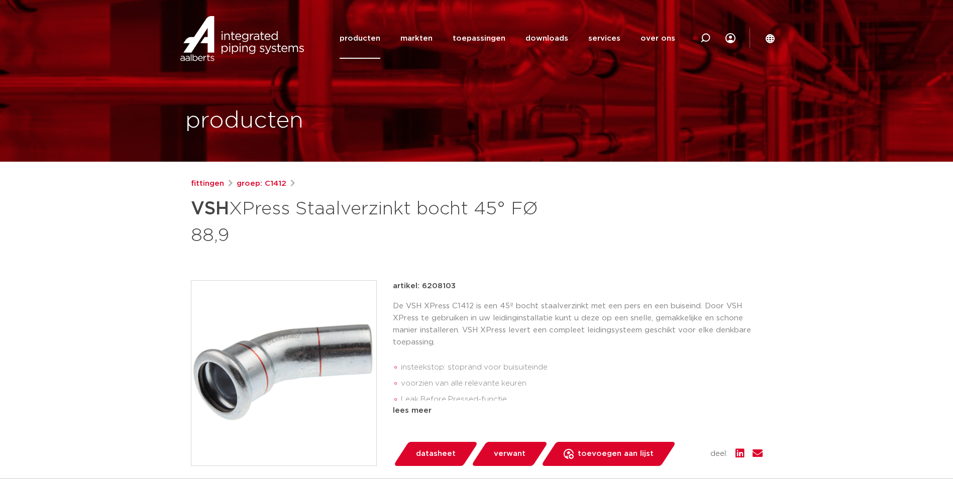
click at [314, 336] on img at bounding box center [283, 373] width 185 height 185
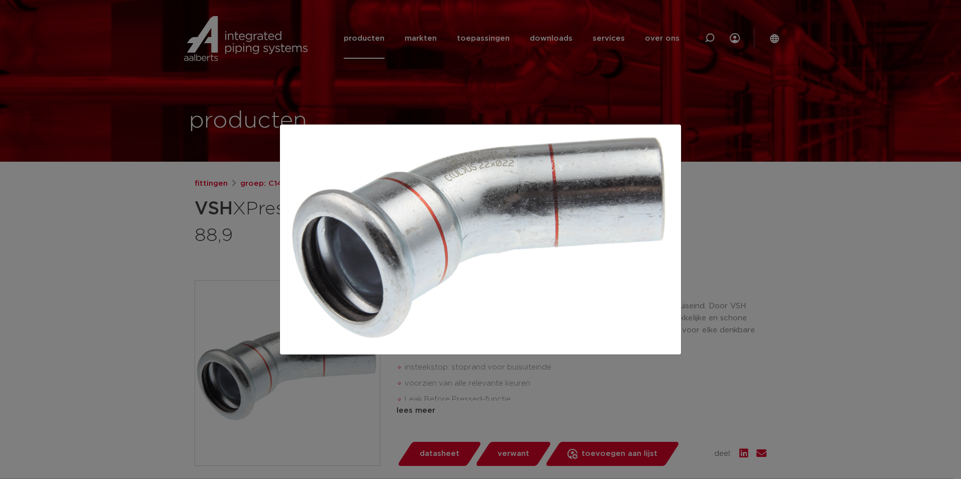
click at [105, 240] on div at bounding box center [480, 239] width 961 height 479
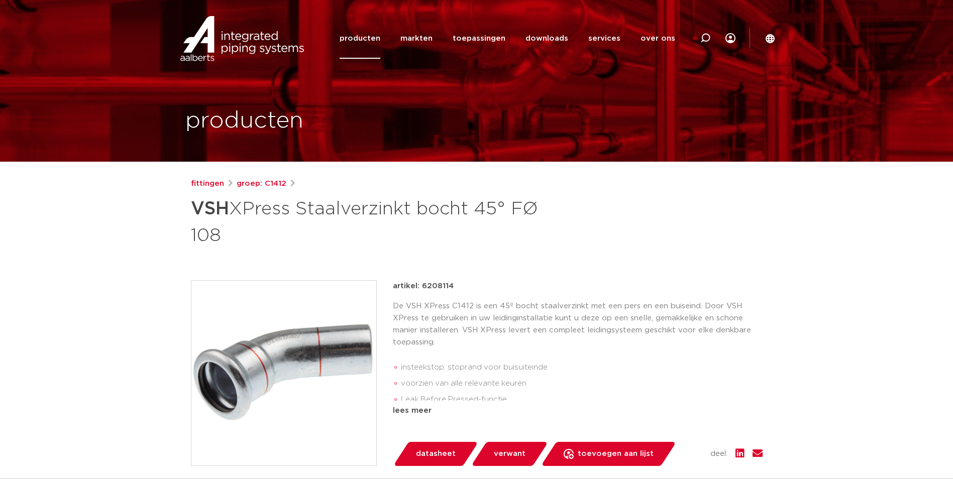
click at [330, 346] on img at bounding box center [283, 373] width 185 height 185
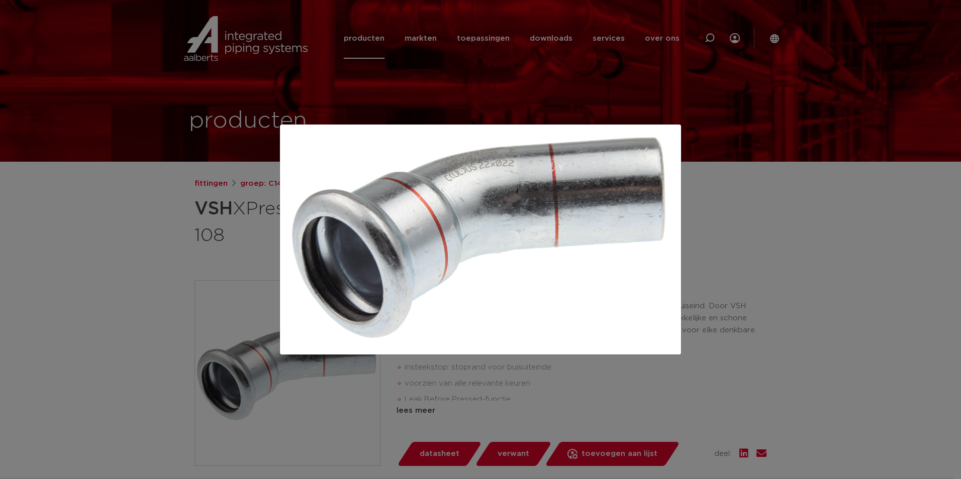
click at [165, 298] on div at bounding box center [480, 239] width 961 height 479
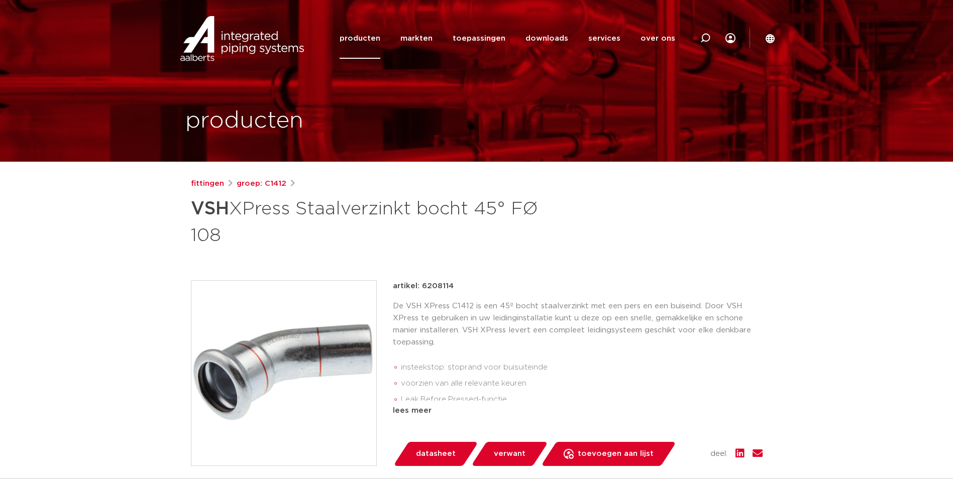
click at [401, 250] on div "fittingen groep: C1412 VSH XPress Staalverzinkt bocht 45° FØ 108" at bounding box center [477, 418] width 588 height 481
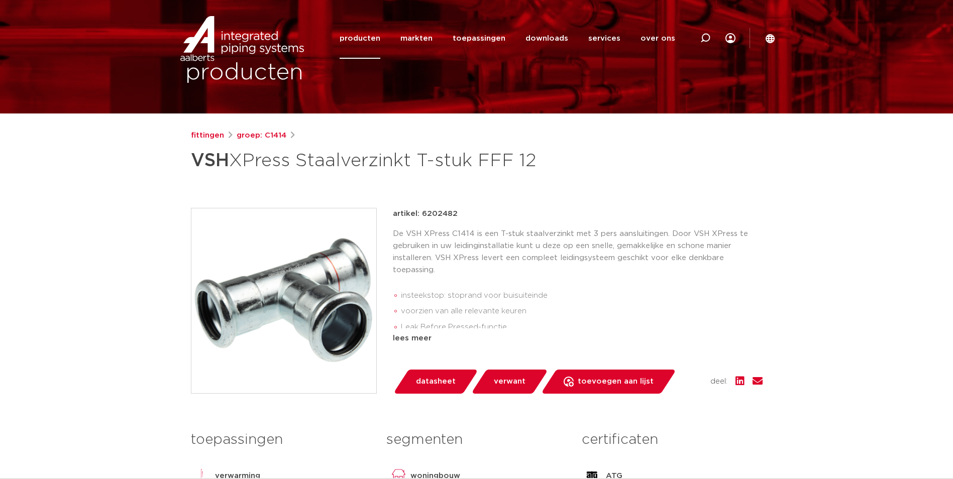
scroll to position [50, 0]
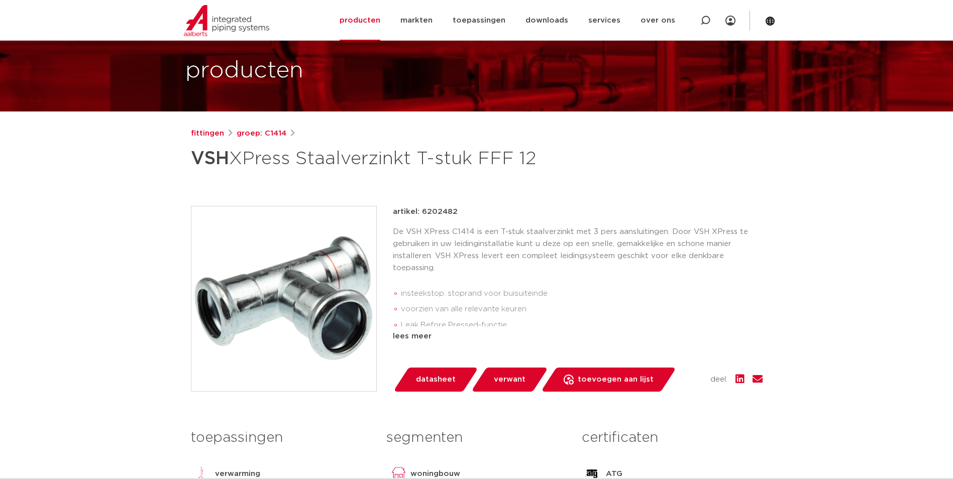
drag, startPoint x: 285, startPoint y: 277, endPoint x: 295, endPoint y: 282, distance: 10.6
click at [285, 277] on img at bounding box center [283, 299] width 185 height 185
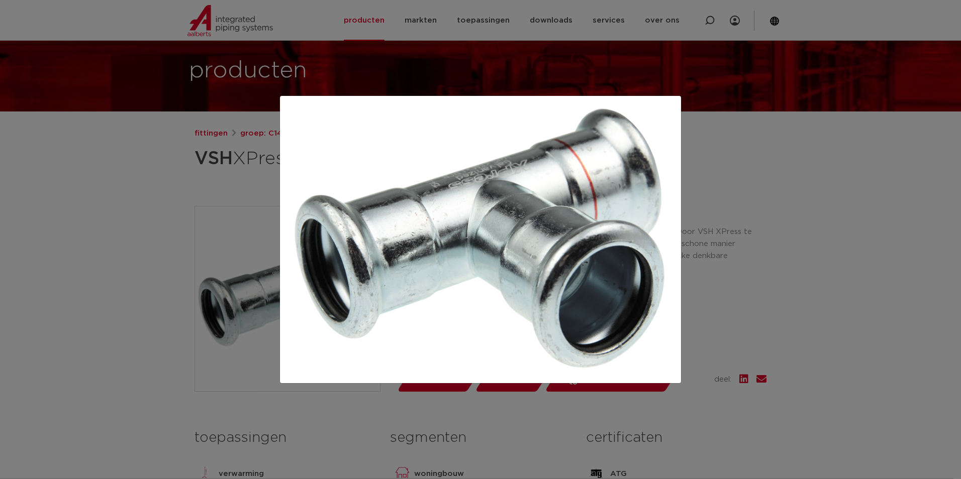
click at [131, 311] on div at bounding box center [480, 239] width 961 height 479
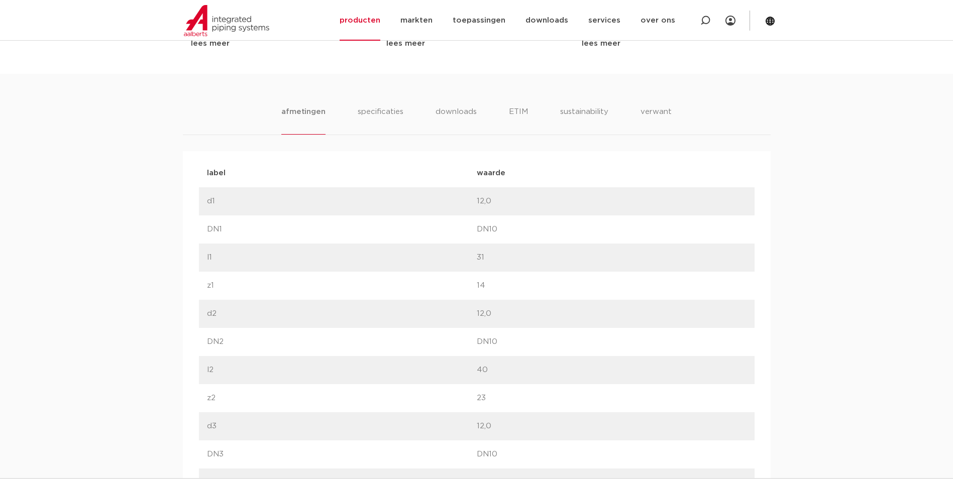
scroll to position [553, 0]
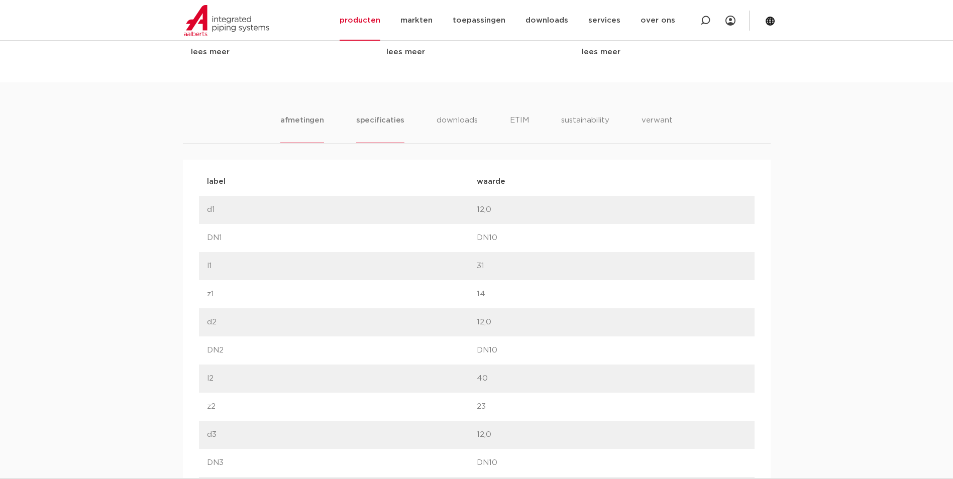
click at [381, 128] on li "specificaties" at bounding box center [380, 129] width 48 height 29
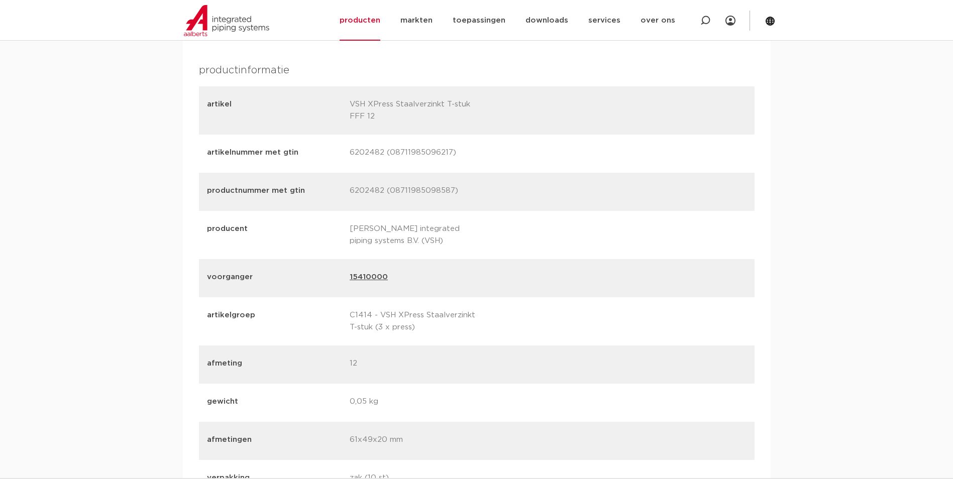
scroll to position [1306, 0]
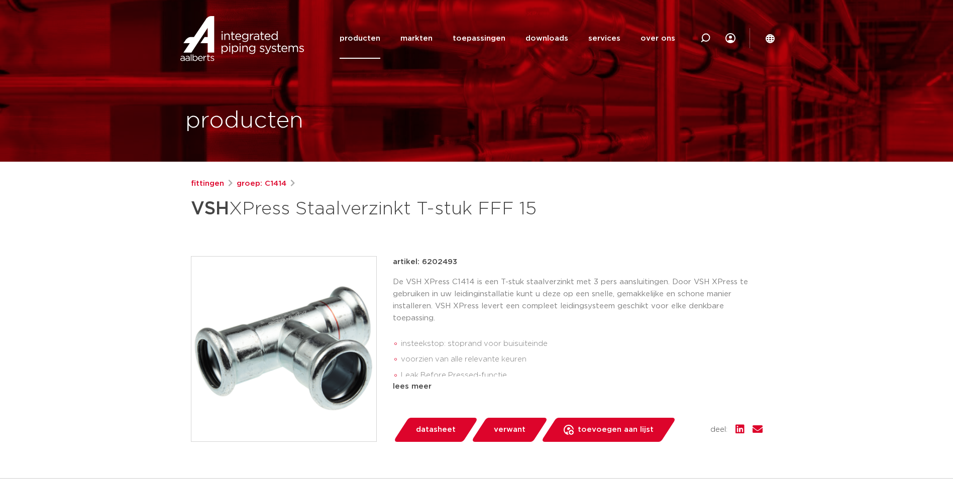
click at [272, 313] on img at bounding box center [283, 349] width 185 height 185
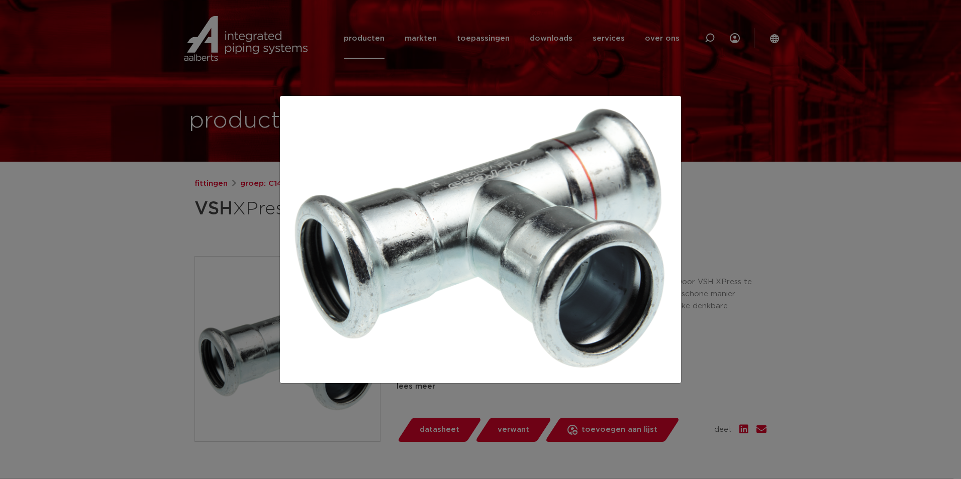
click at [199, 245] on div at bounding box center [480, 239] width 961 height 479
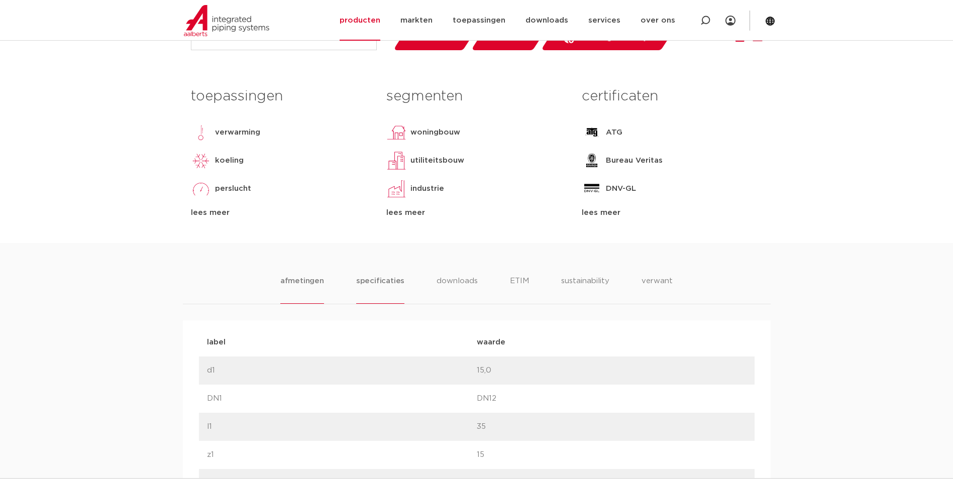
scroll to position [402, 0]
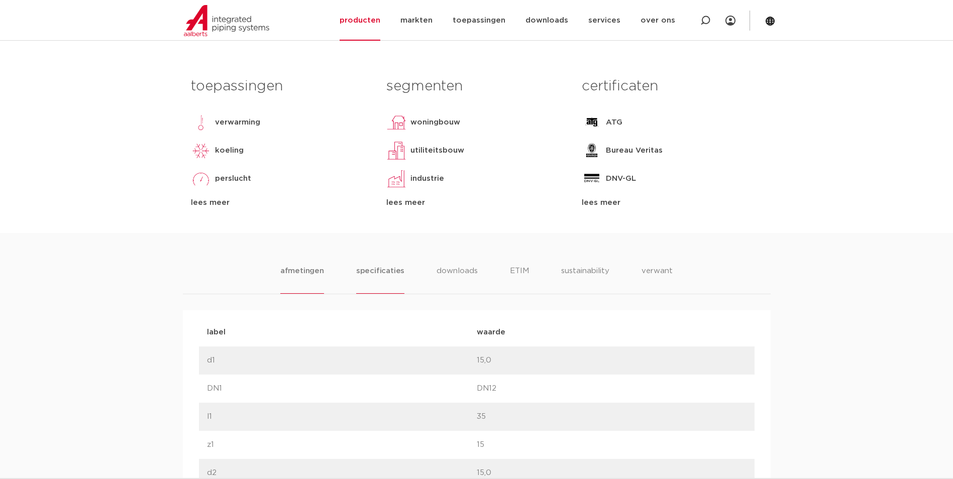
click at [381, 277] on li "specificaties" at bounding box center [380, 279] width 48 height 29
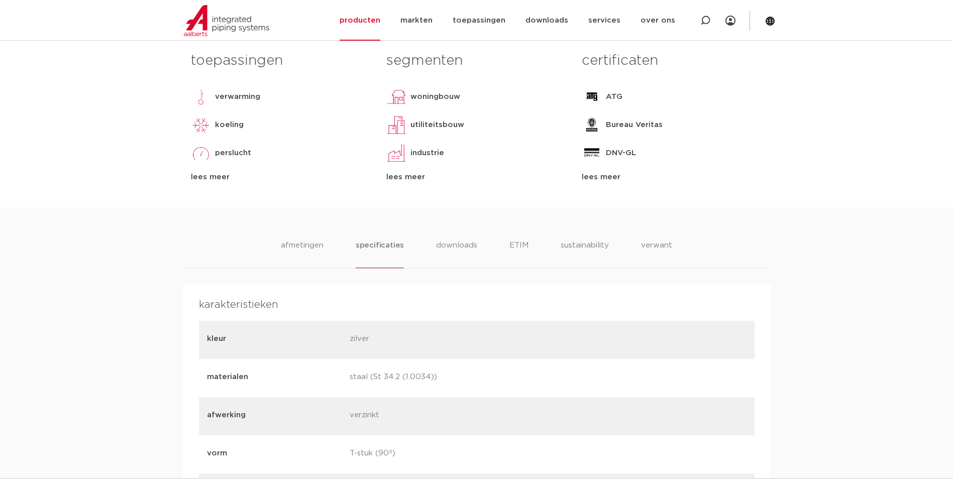
scroll to position [452, 0]
